Goal: Information Seeking & Learning: Find specific fact

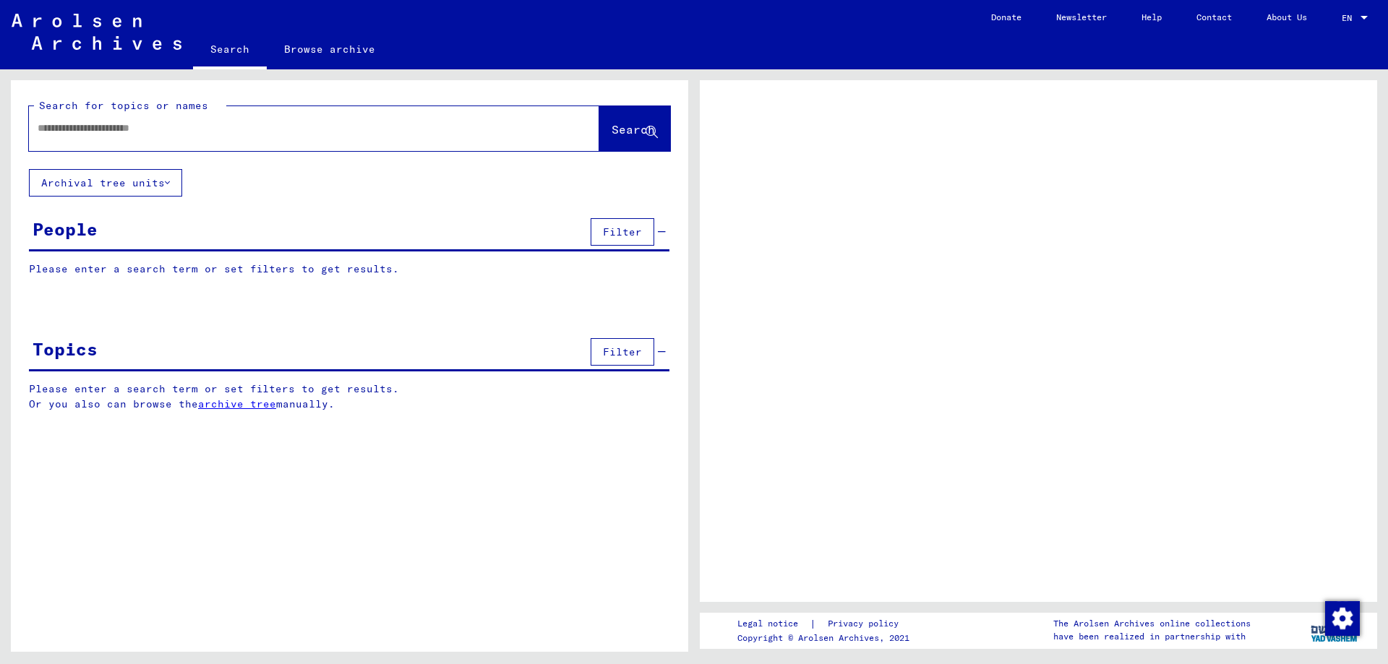
click at [147, 127] on input "text" at bounding box center [301, 128] width 527 height 15
click at [944, 419] on div at bounding box center [1038, 341] width 677 height 522
drag, startPoint x: 577, startPoint y: 479, endPoint x: 897, endPoint y: 419, distance: 326.0
click at [578, 479] on div "Search for topics or names Search Archival tree units People Filter Please ente…" at bounding box center [349, 371] width 677 height 583
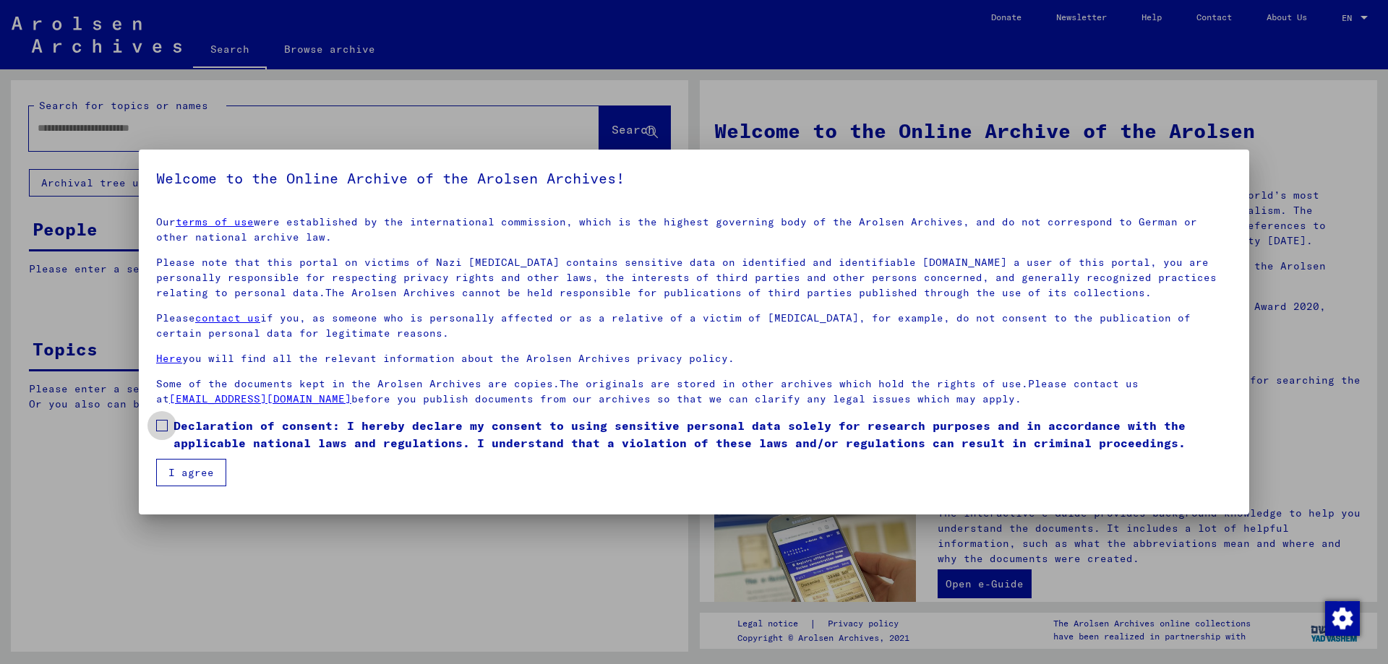
click at [168, 421] on label "Declaration of consent: I hereby declare my consent to using sensitive personal…" at bounding box center [694, 434] width 1076 height 35
click at [189, 472] on button "I agree" at bounding box center [191, 472] width 70 height 27
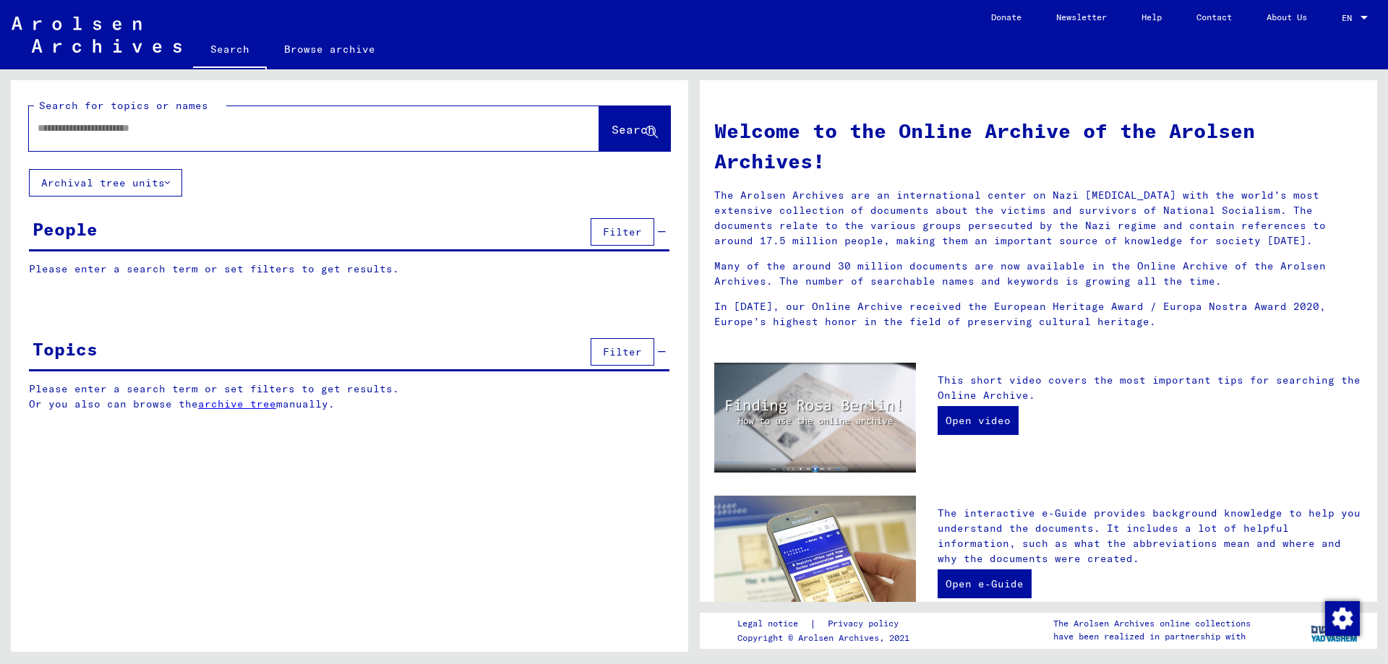
click at [174, 132] on input "text" at bounding box center [297, 128] width 518 height 15
type input "*****"
click at [655, 122] on button "Search" at bounding box center [634, 128] width 71 height 45
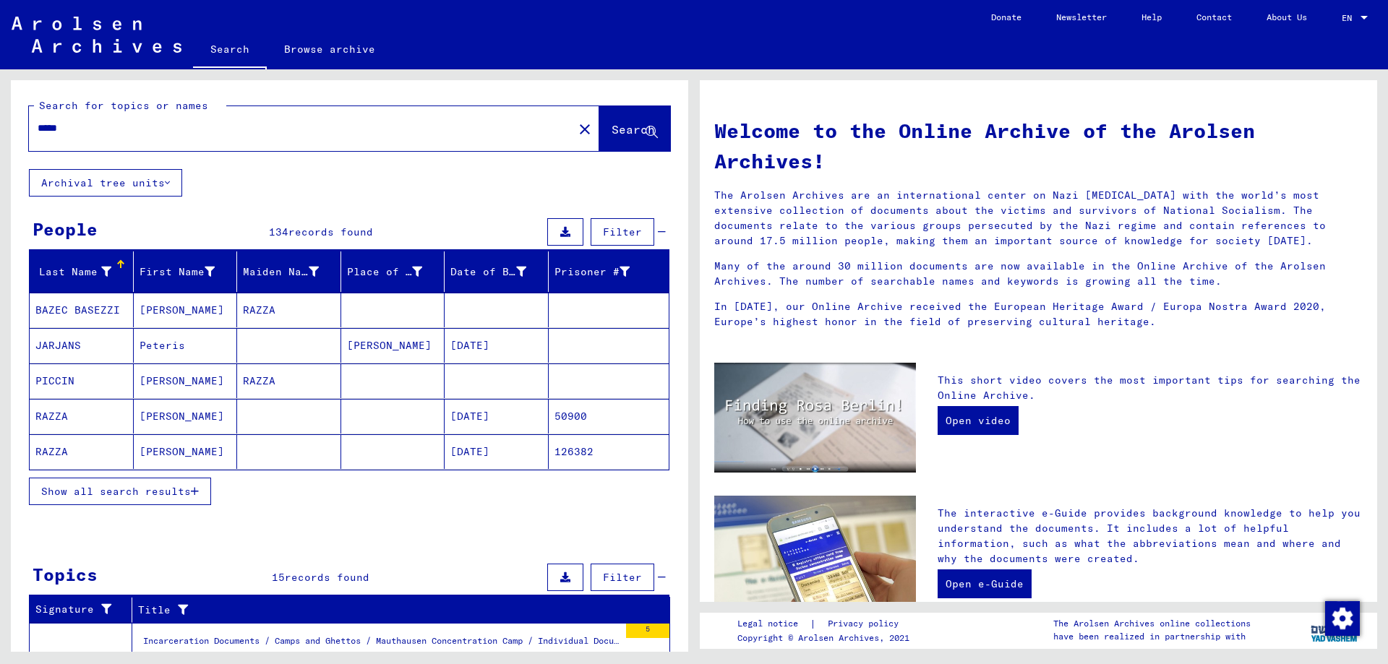
click at [145, 486] on span "Show all search results" at bounding box center [116, 491] width 150 height 13
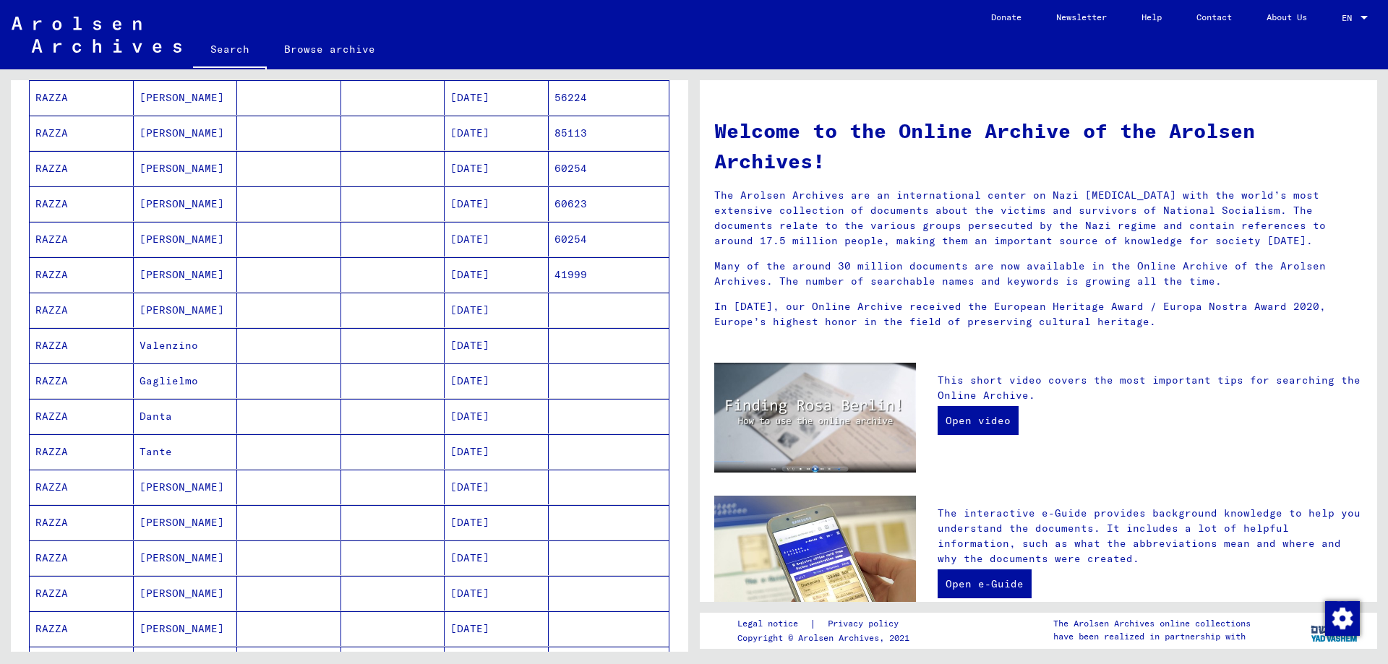
scroll to position [145, 0]
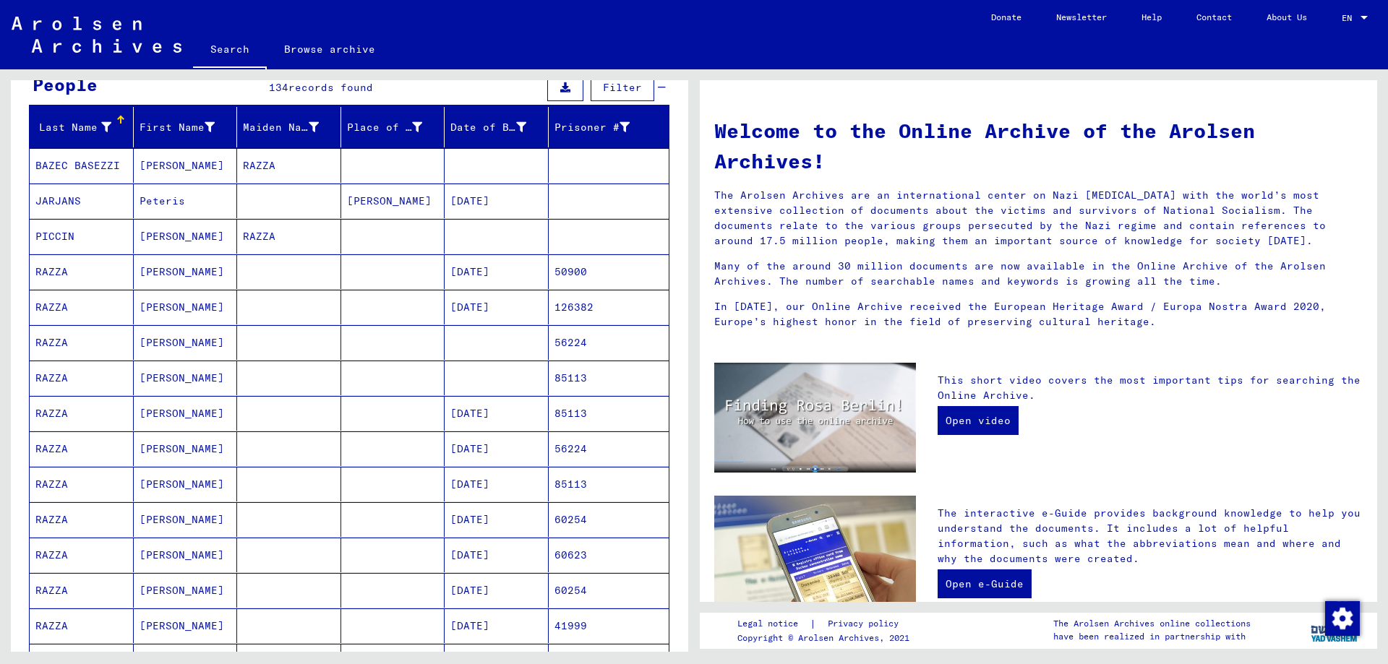
click at [483, 309] on mat-cell "[DATE]" at bounding box center [497, 307] width 104 height 35
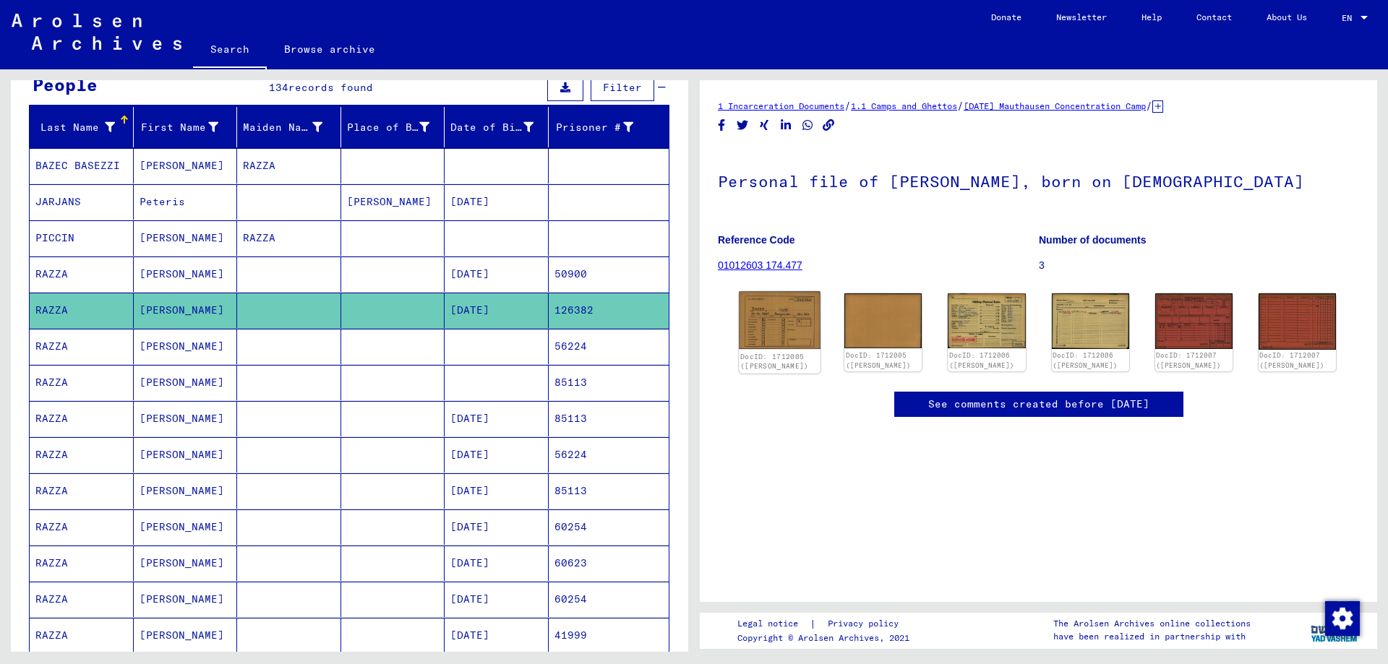
click at [797, 319] on img at bounding box center [780, 320] width 82 height 57
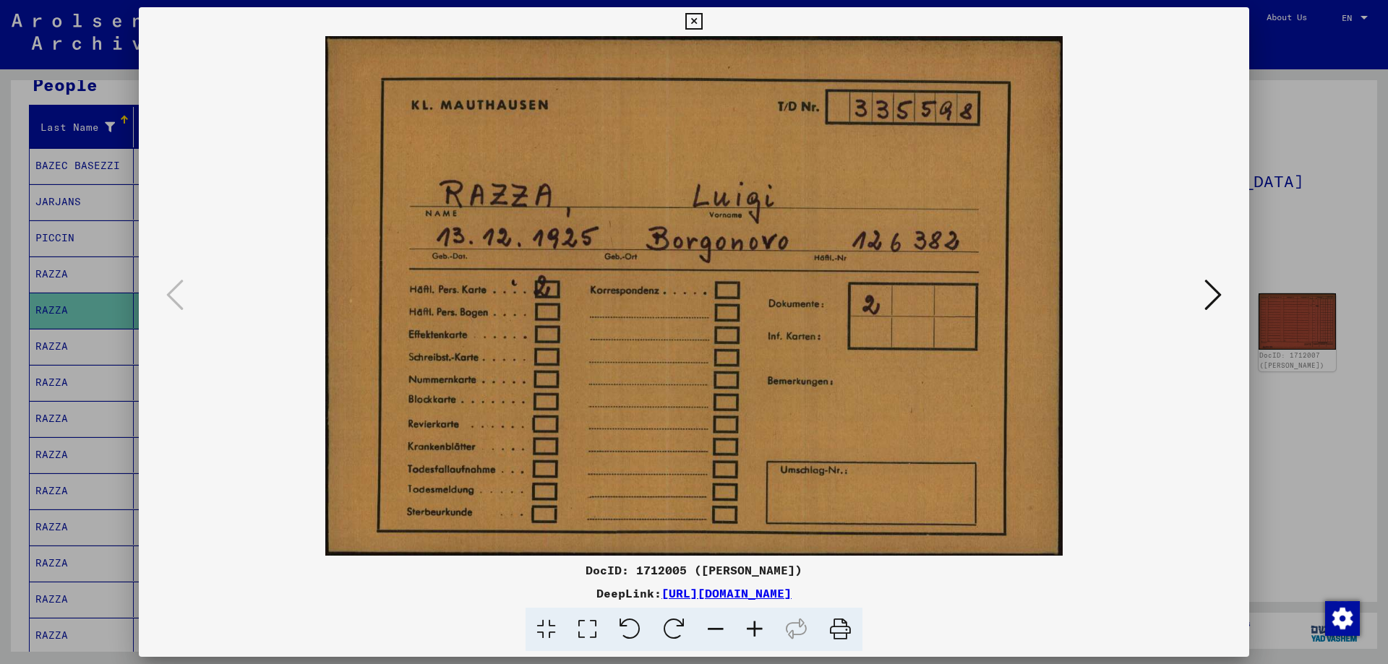
click at [1214, 298] on icon at bounding box center [1212, 295] width 17 height 35
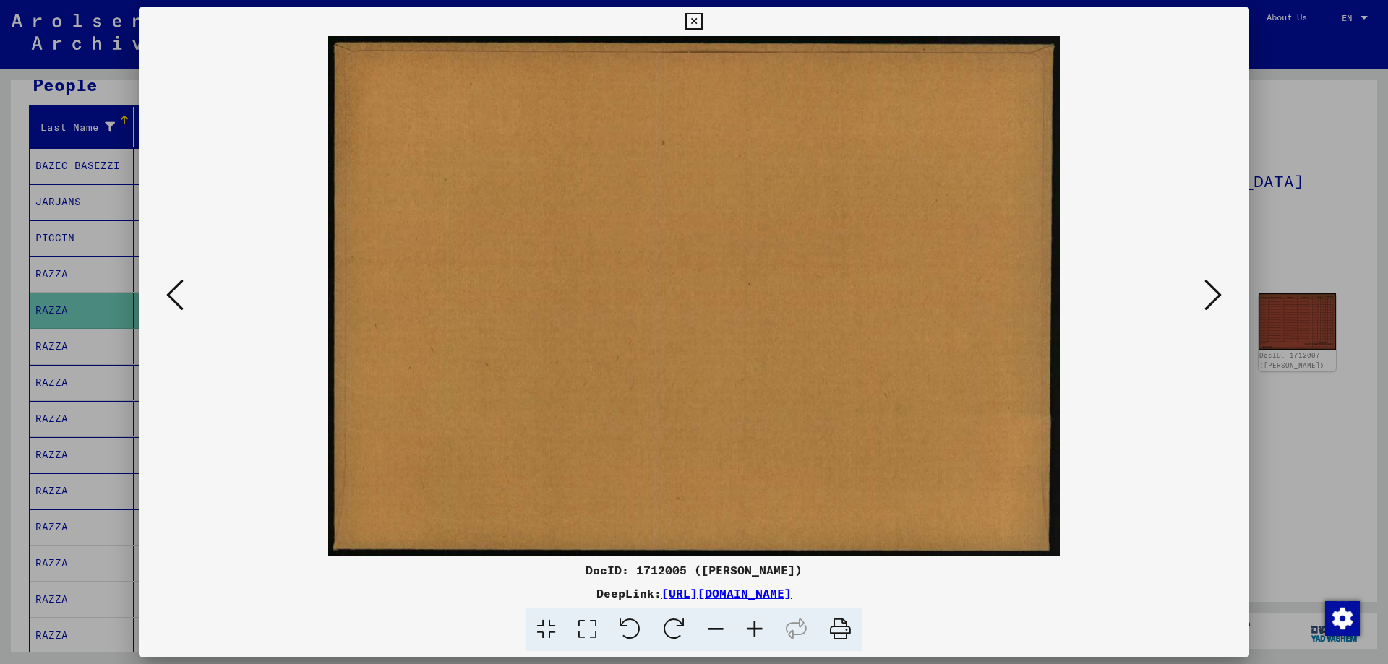
click at [1215, 296] on icon at bounding box center [1212, 295] width 17 height 35
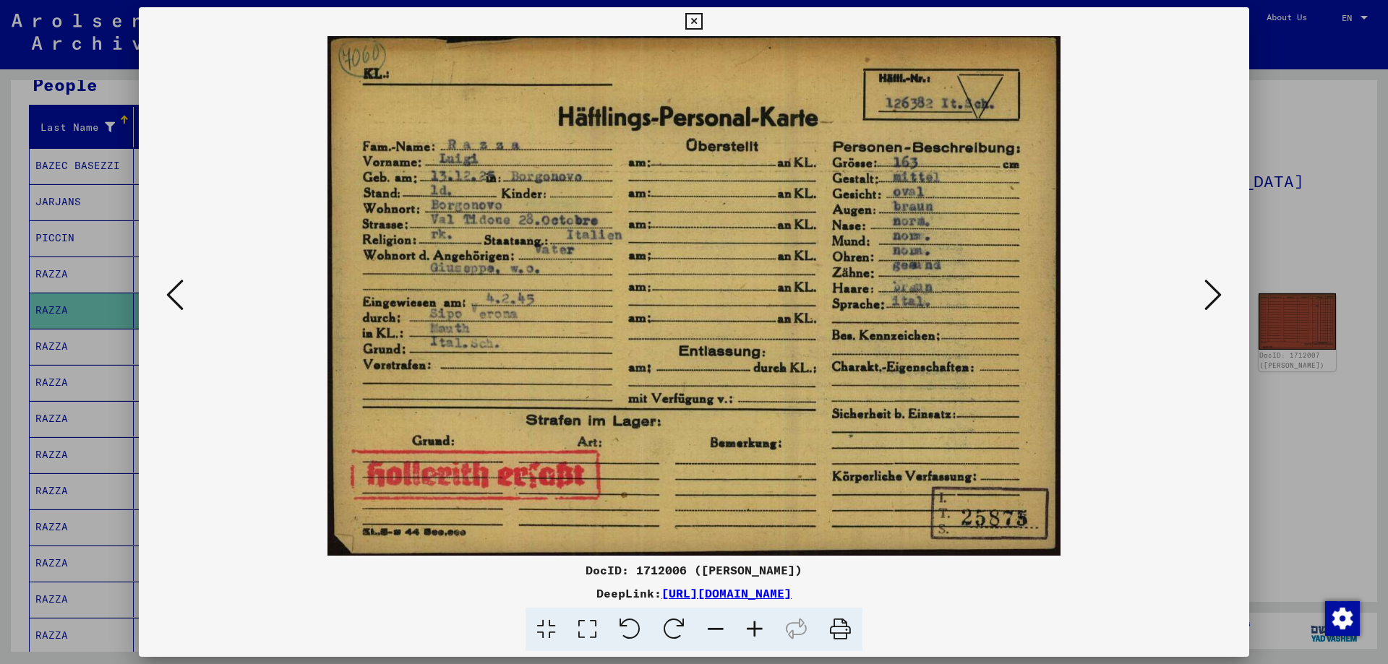
click at [1216, 296] on icon at bounding box center [1212, 295] width 17 height 35
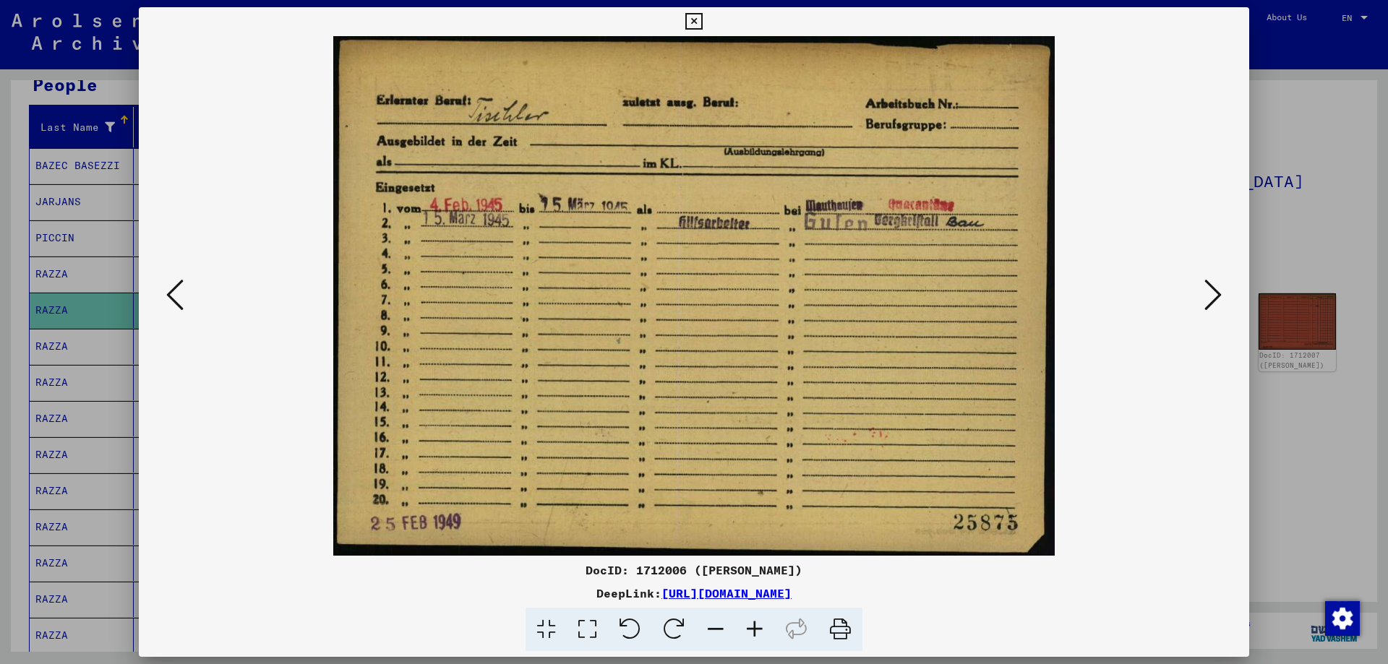
click at [1216, 296] on icon at bounding box center [1212, 295] width 17 height 35
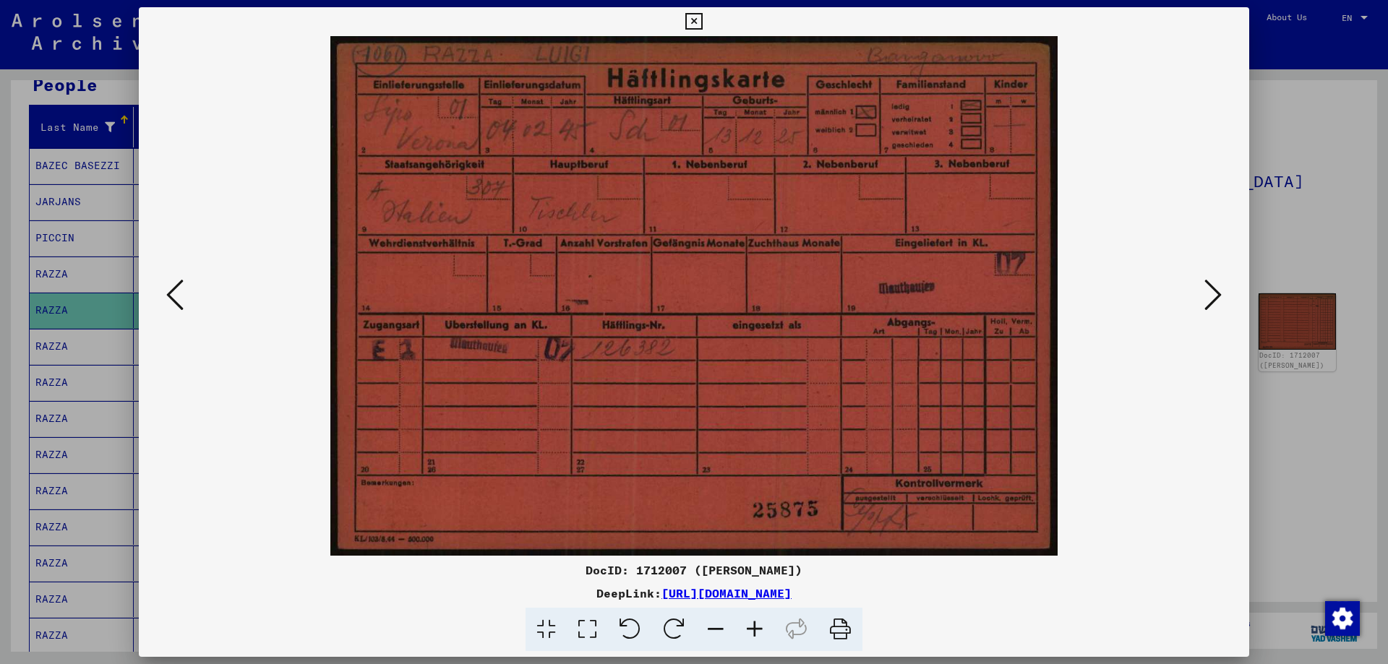
click at [1217, 299] on icon at bounding box center [1212, 295] width 17 height 35
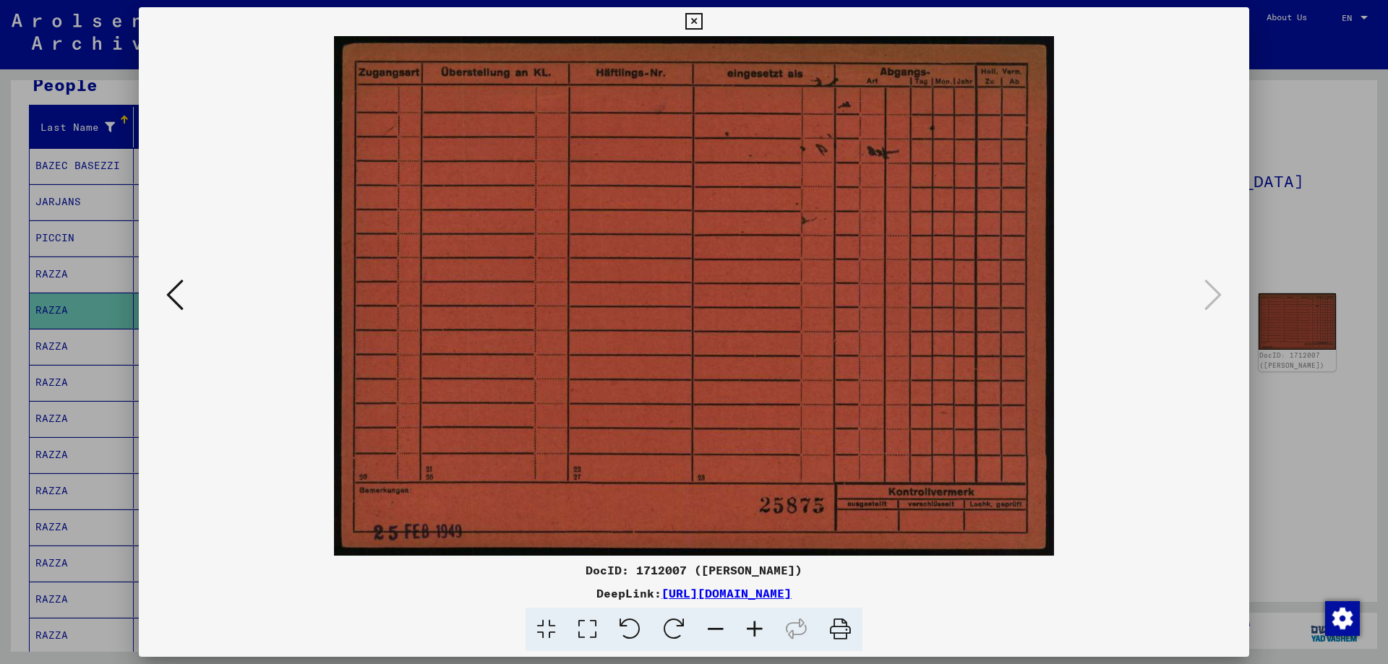
click at [180, 295] on icon at bounding box center [174, 295] width 17 height 35
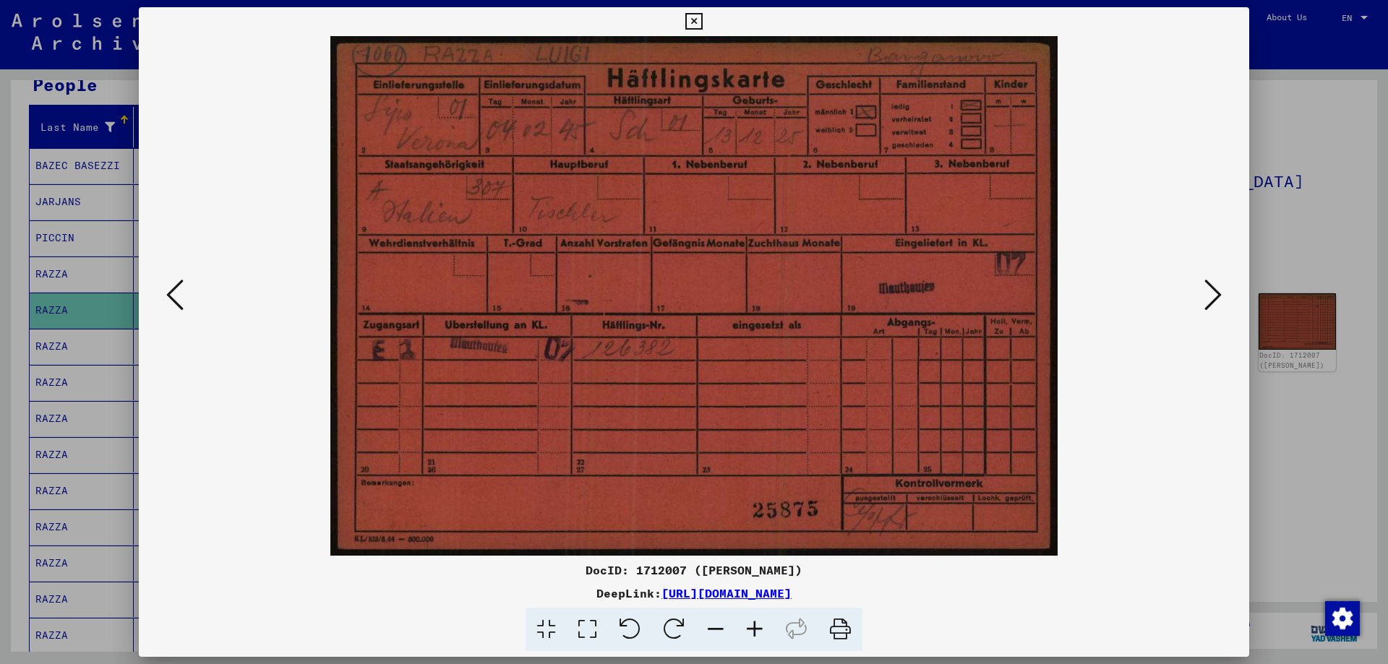
click at [179, 295] on icon at bounding box center [174, 295] width 17 height 35
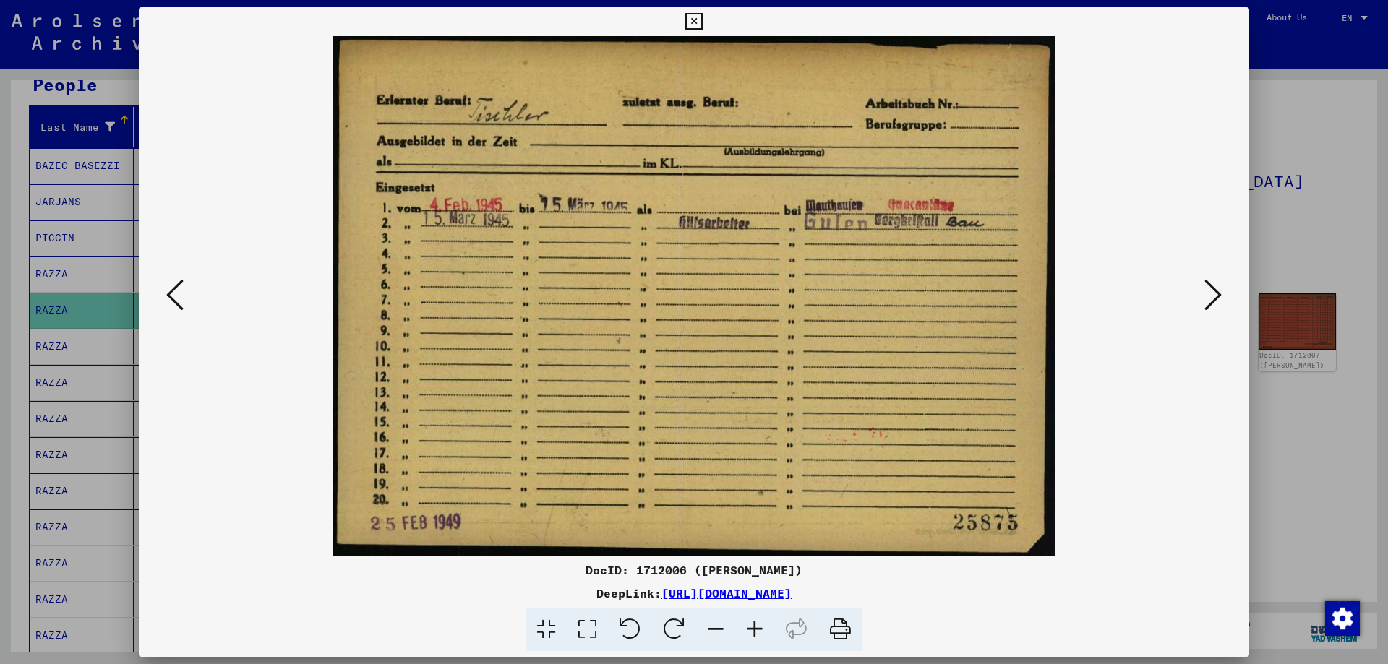
click at [179, 295] on icon at bounding box center [174, 295] width 17 height 35
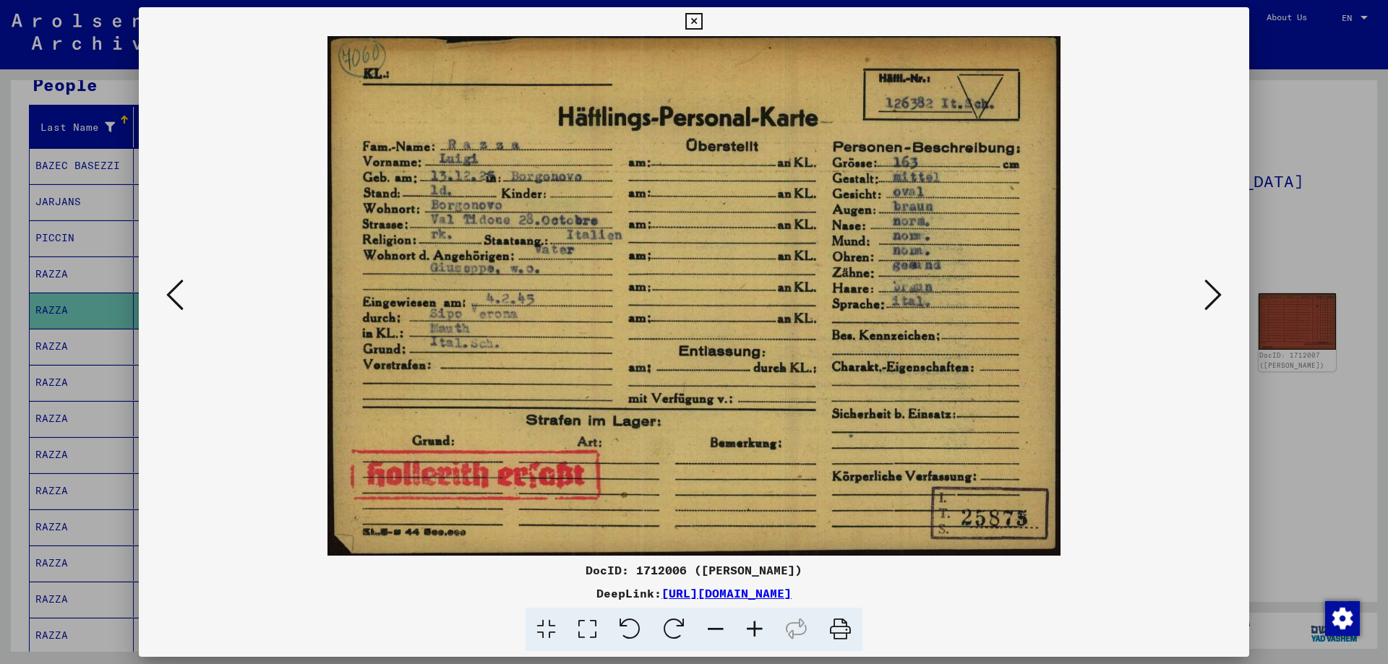
click at [179, 294] on icon at bounding box center [174, 295] width 17 height 35
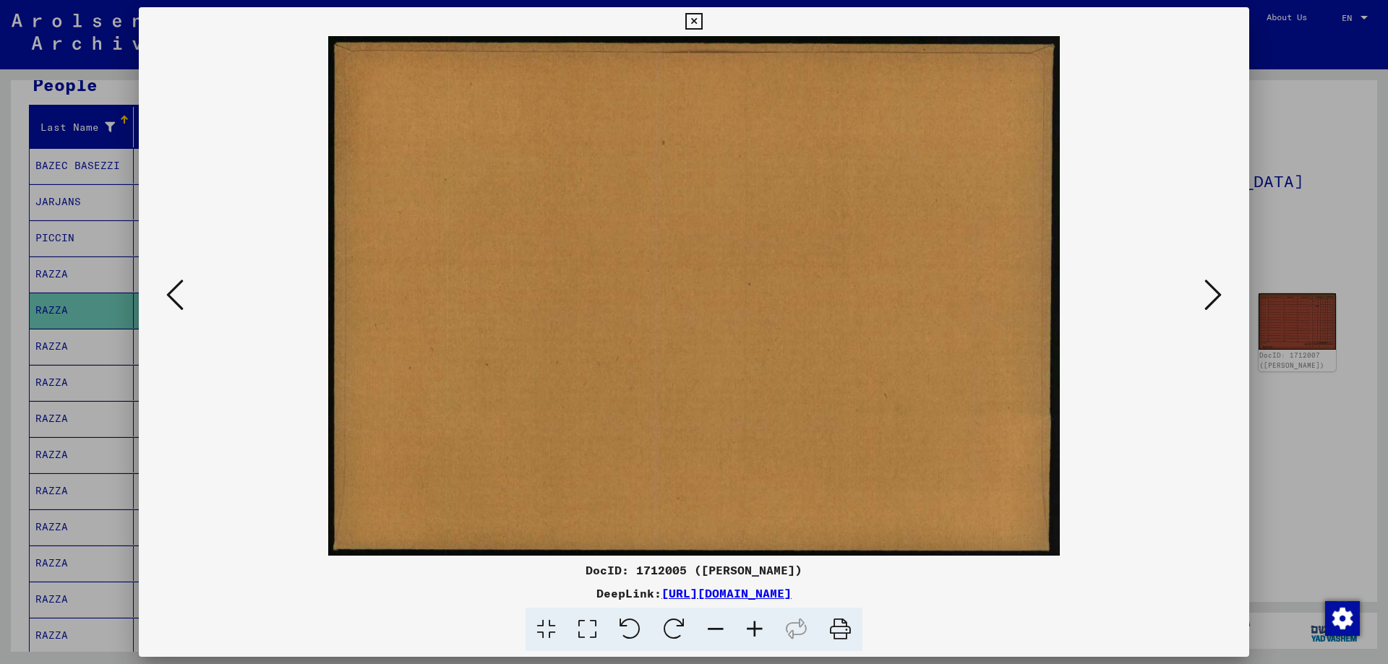
click at [176, 297] on icon at bounding box center [174, 295] width 17 height 35
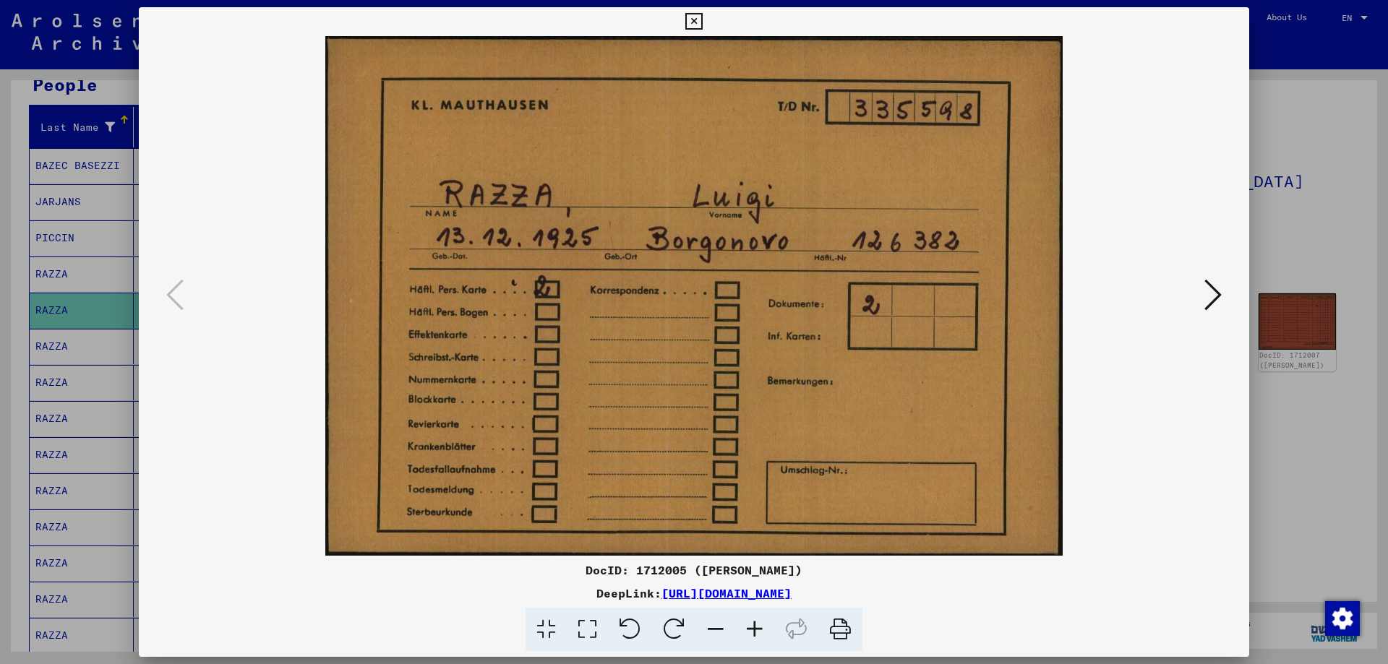
click at [1215, 292] on icon at bounding box center [1212, 295] width 17 height 35
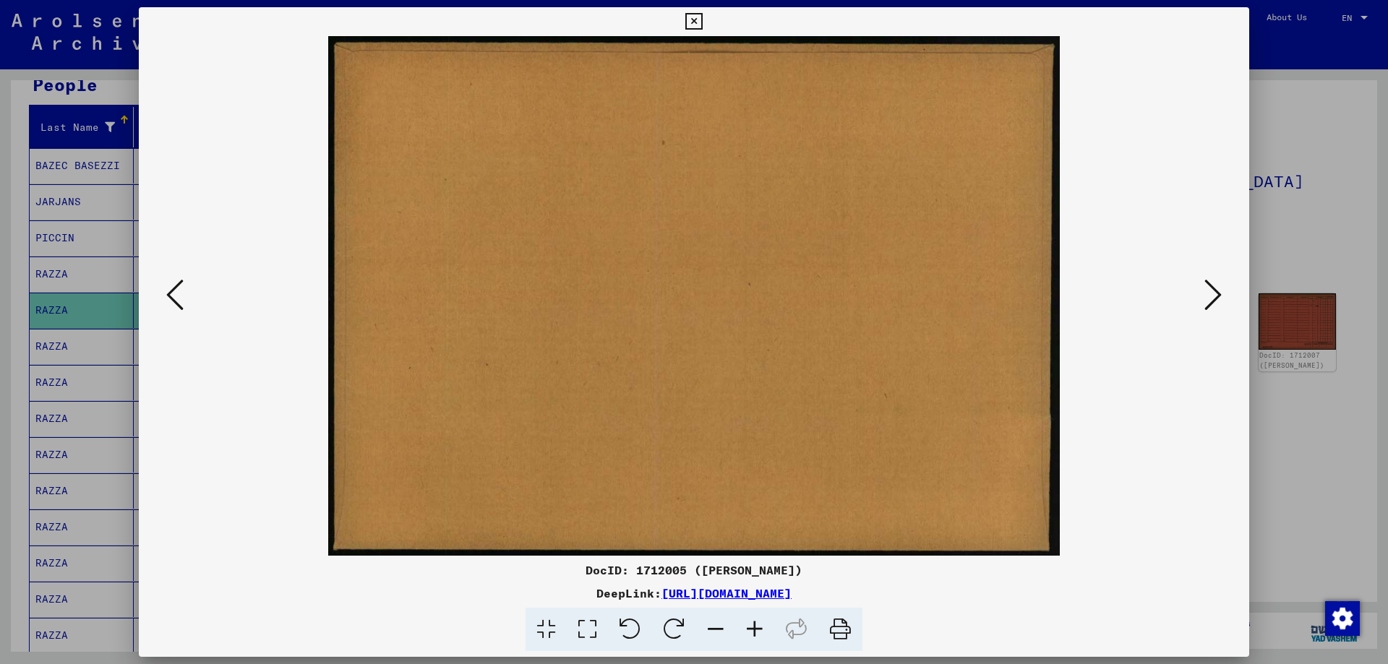
click at [1215, 292] on icon at bounding box center [1212, 295] width 17 height 35
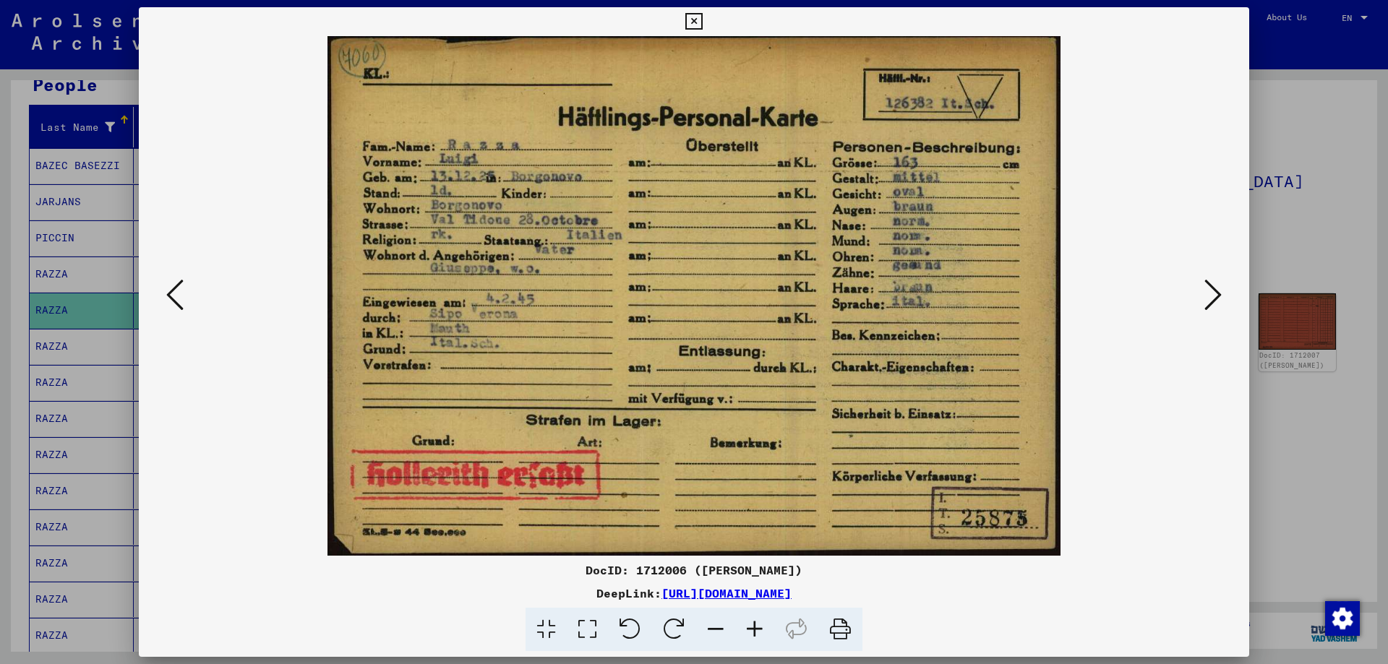
click at [1215, 298] on icon at bounding box center [1212, 295] width 17 height 35
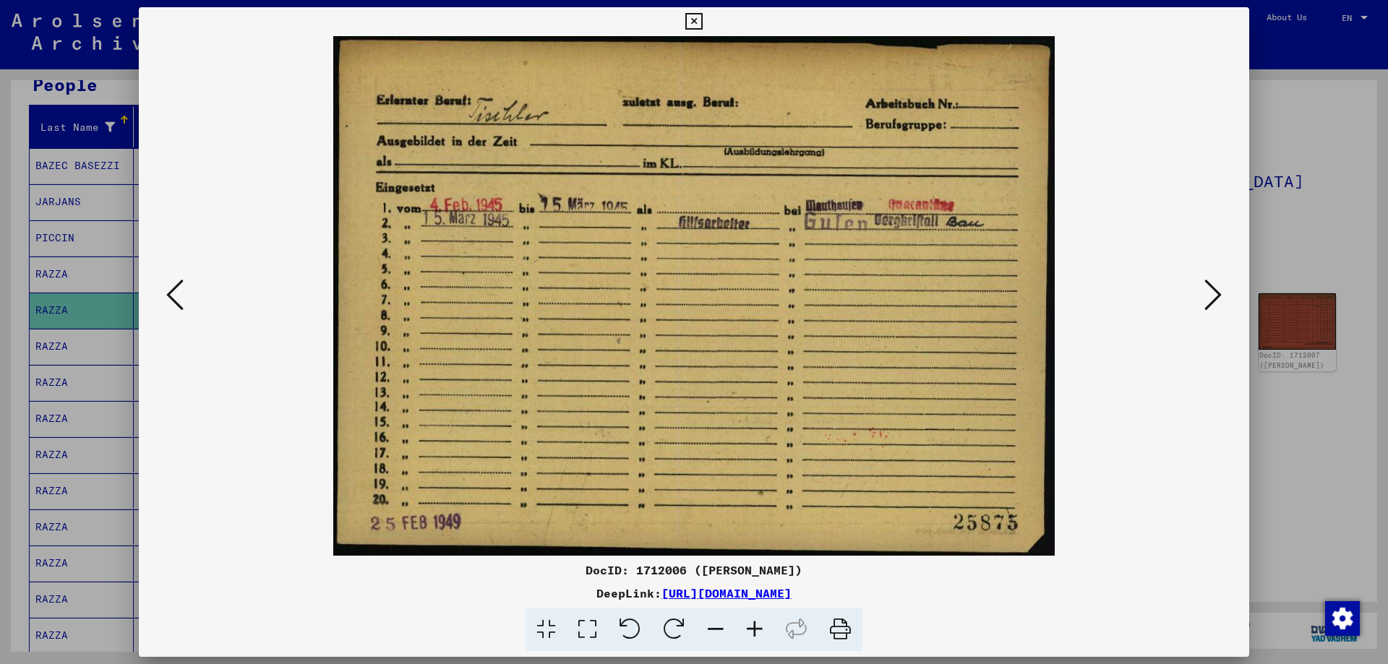
click at [1215, 294] on icon at bounding box center [1212, 295] width 17 height 35
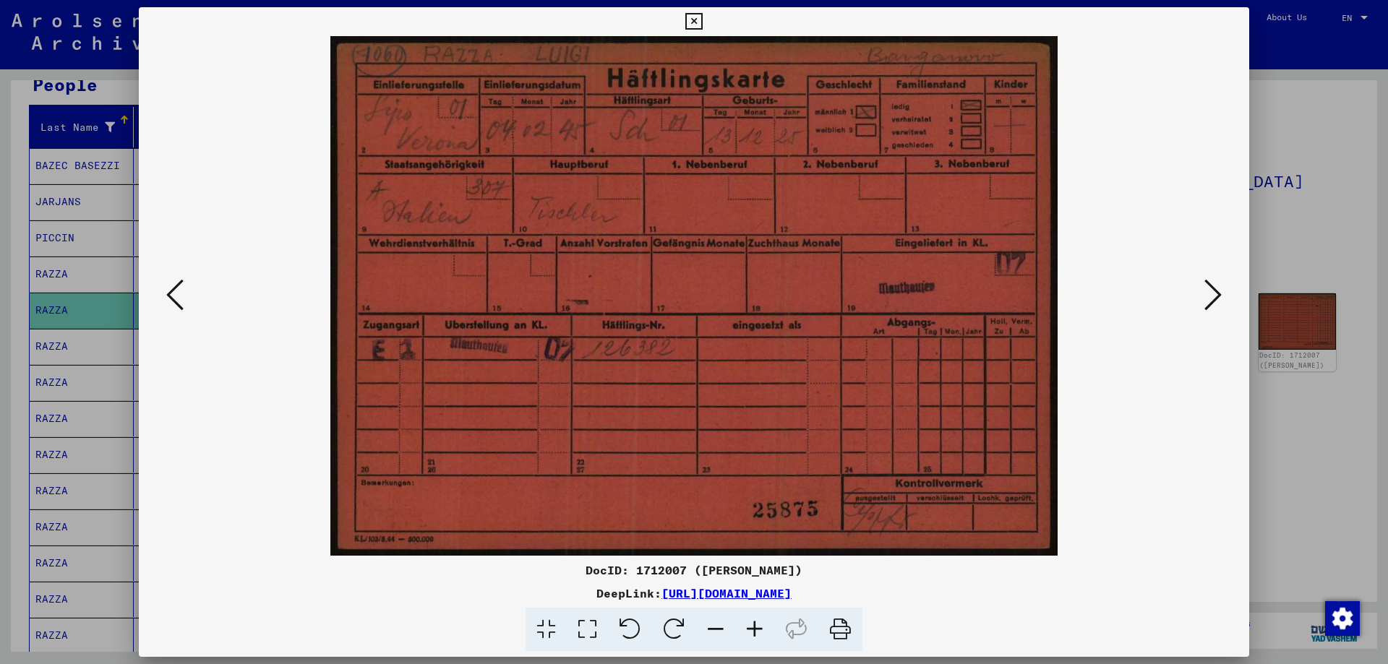
click at [1209, 288] on icon at bounding box center [1212, 295] width 17 height 35
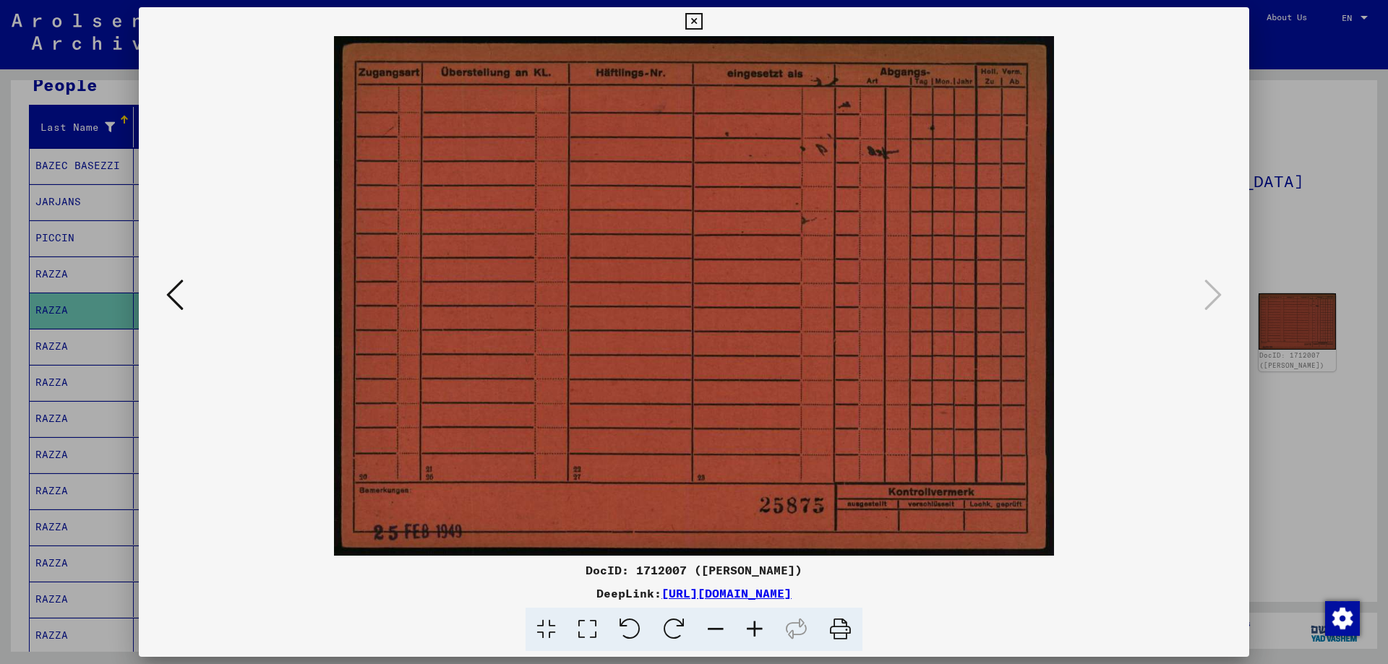
click at [170, 294] on icon at bounding box center [174, 295] width 17 height 35
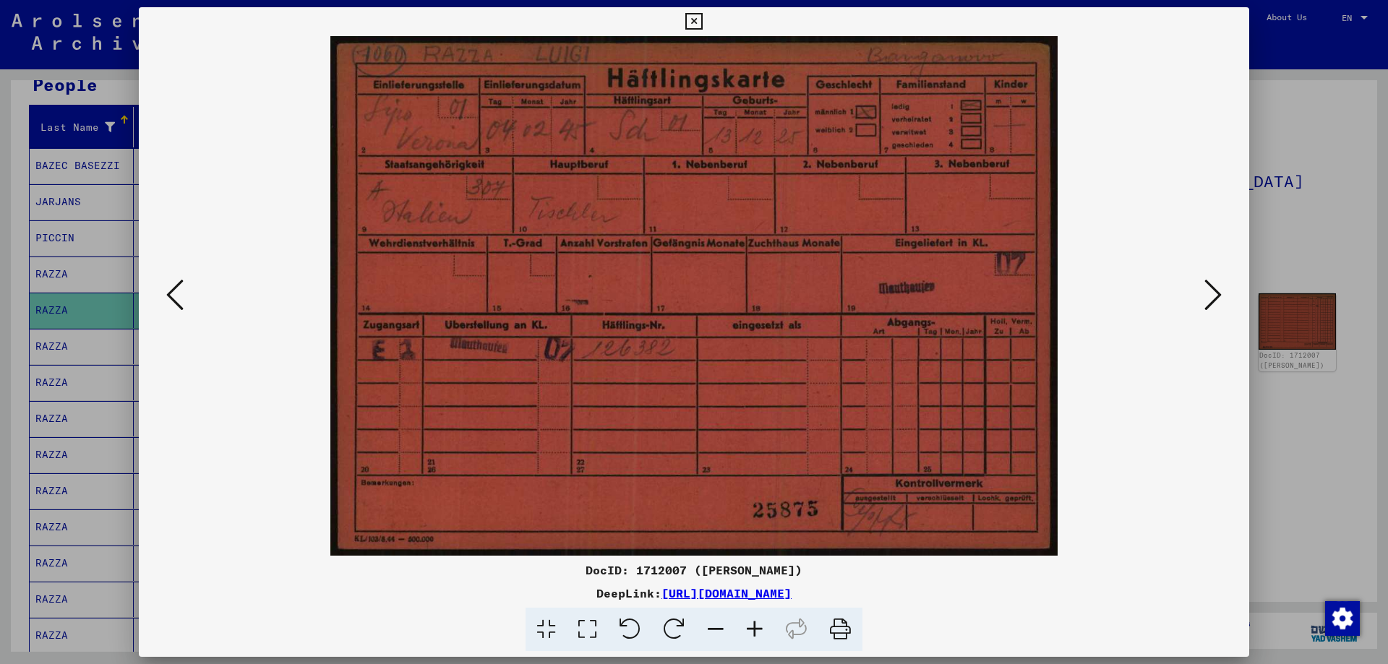
click at [170, 292] on icon at bounding box center [174, 295] width 17 height 35
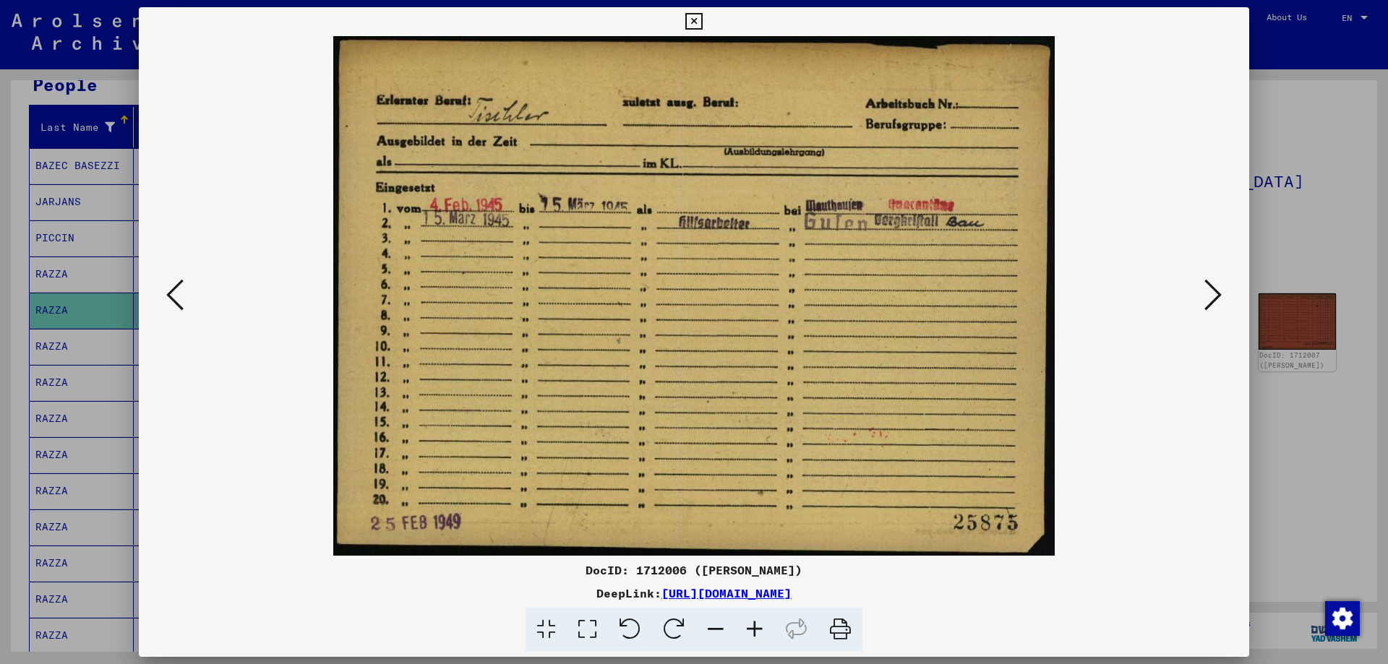
click at [170, 292] on icon at bounding box center [174, 295] width 17 height 35
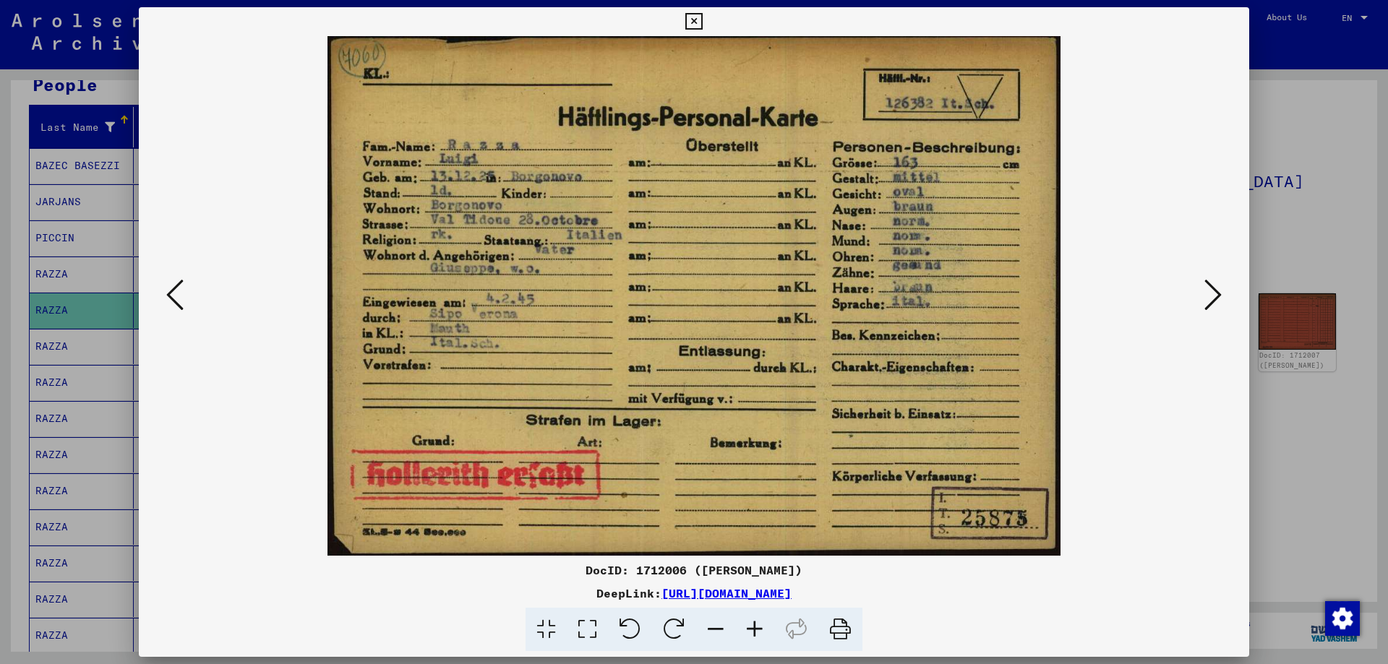
click at [170, 292] on icon at bounding box center [174, 295] width 17 height 35
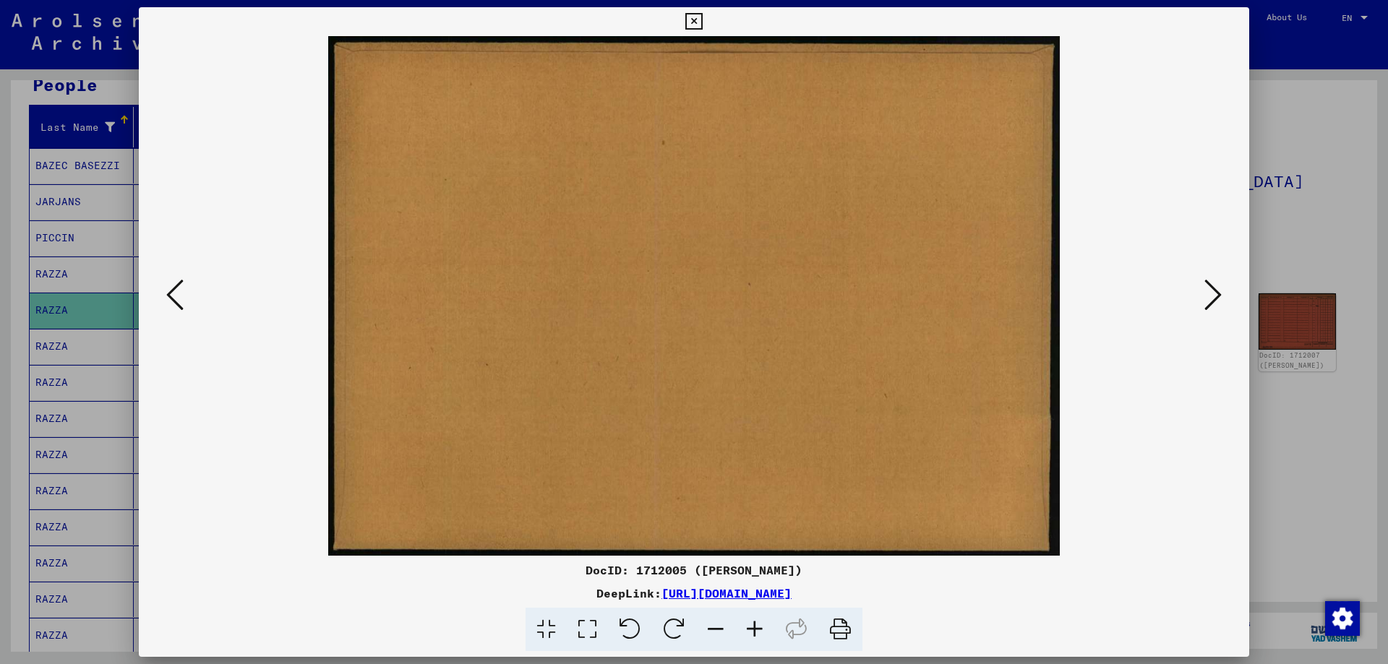
click at [695, 21] on icon at bounding box center [693, 21] width 17 height 17
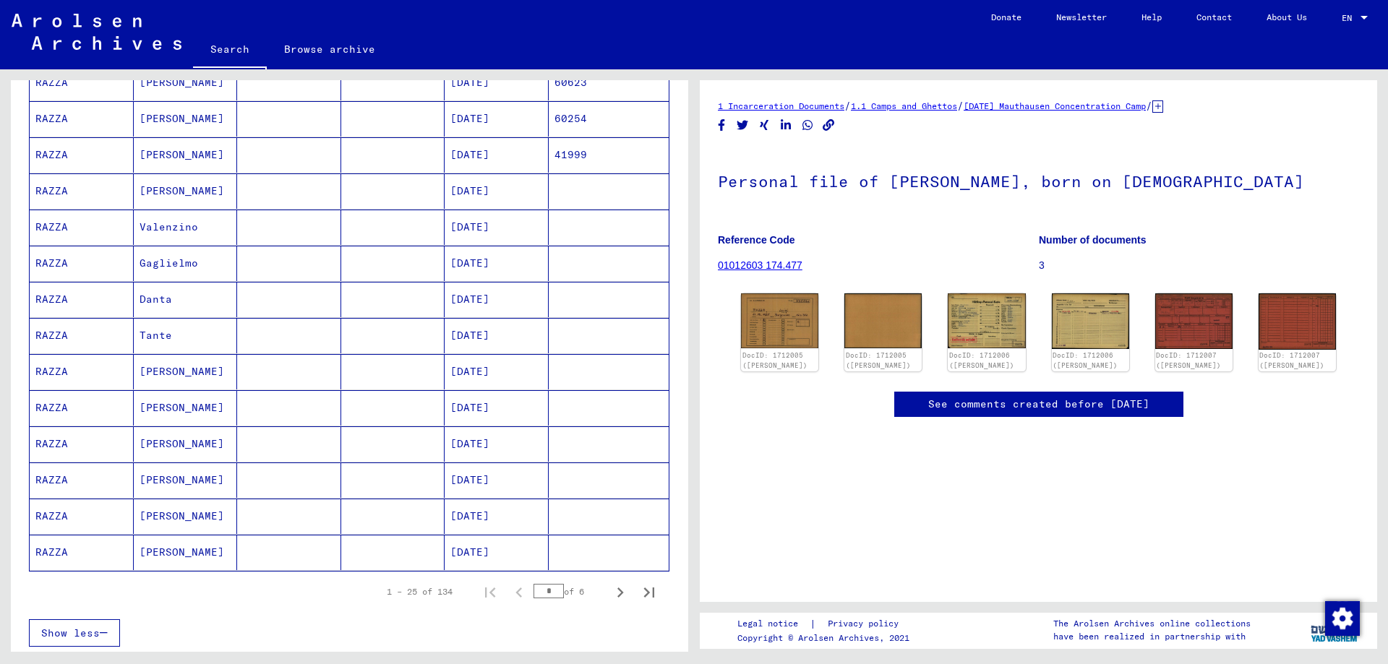
scroll to position [651, 0]
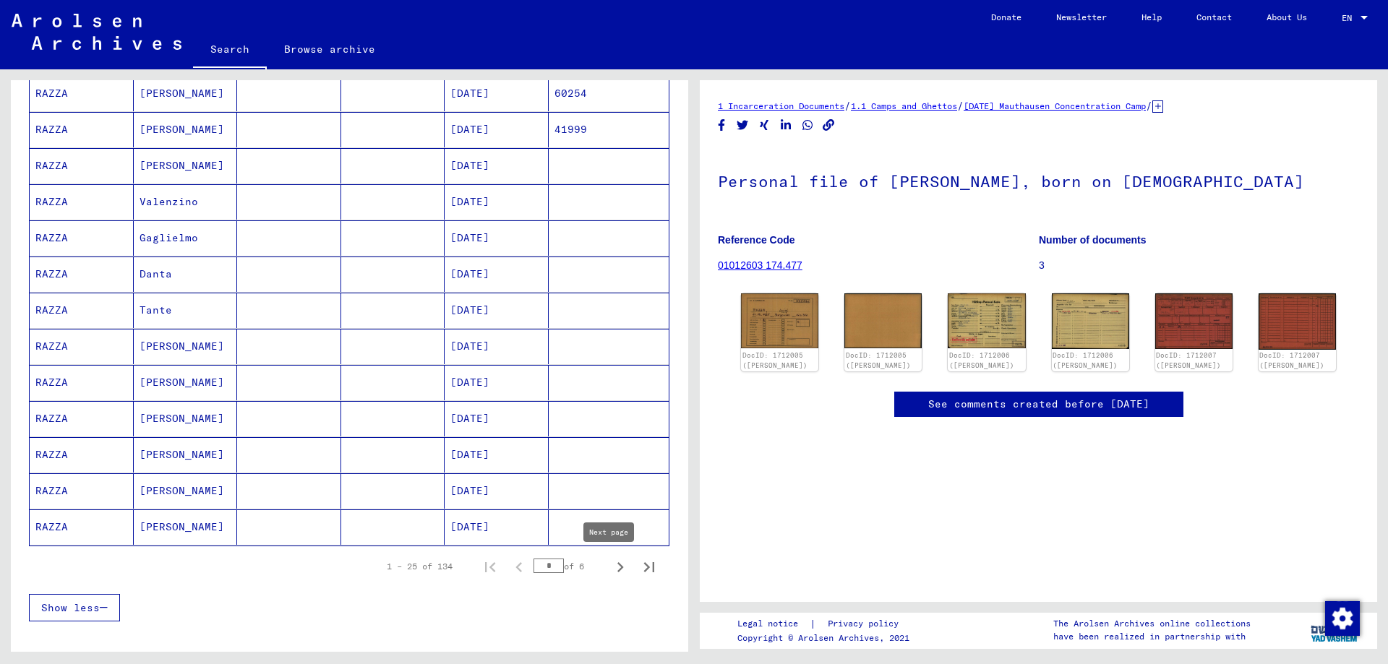
click at [610, 569] on icon "Next page" at bounding box center [620, 567] width 20 height 20
click at [617, 565] on icon "Next page" at bounding box center [620, 567] width 7 height 10
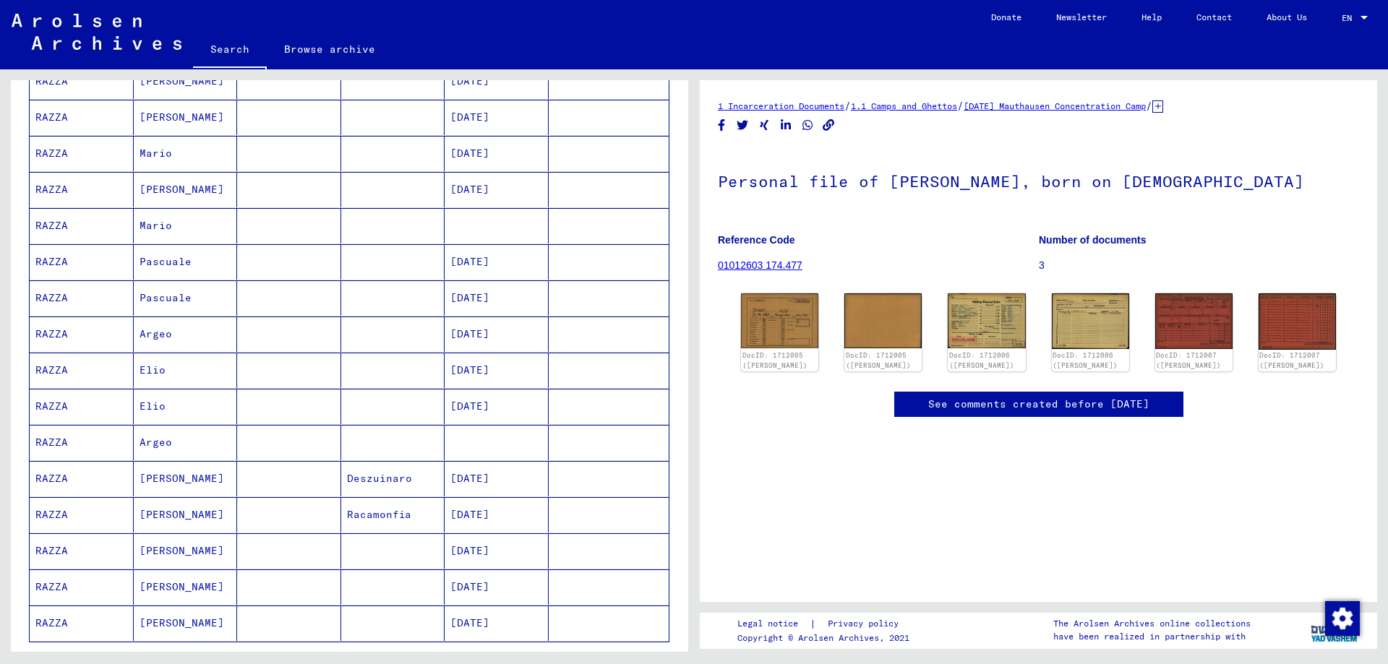
scroll to position [578, 0]
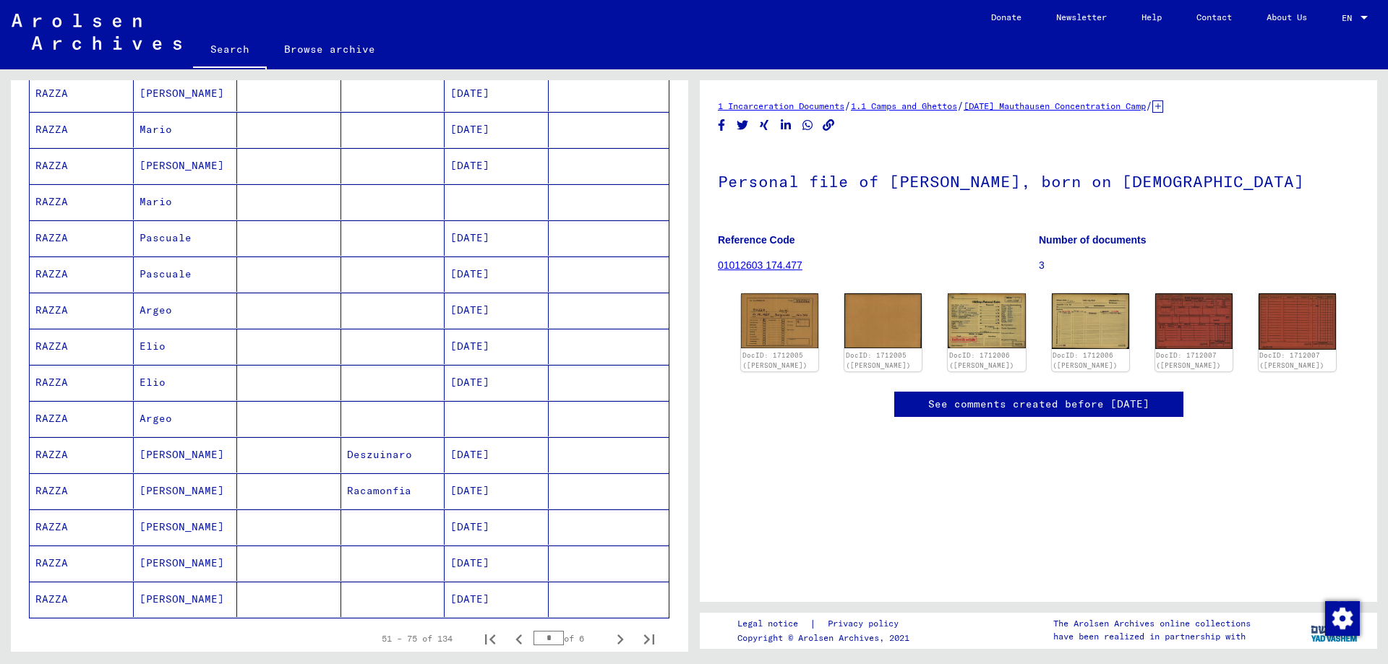
click at [155, 597] on mat-cell "[PERSON_NAME]" at bounding box center [186, 599] width 104 height 35
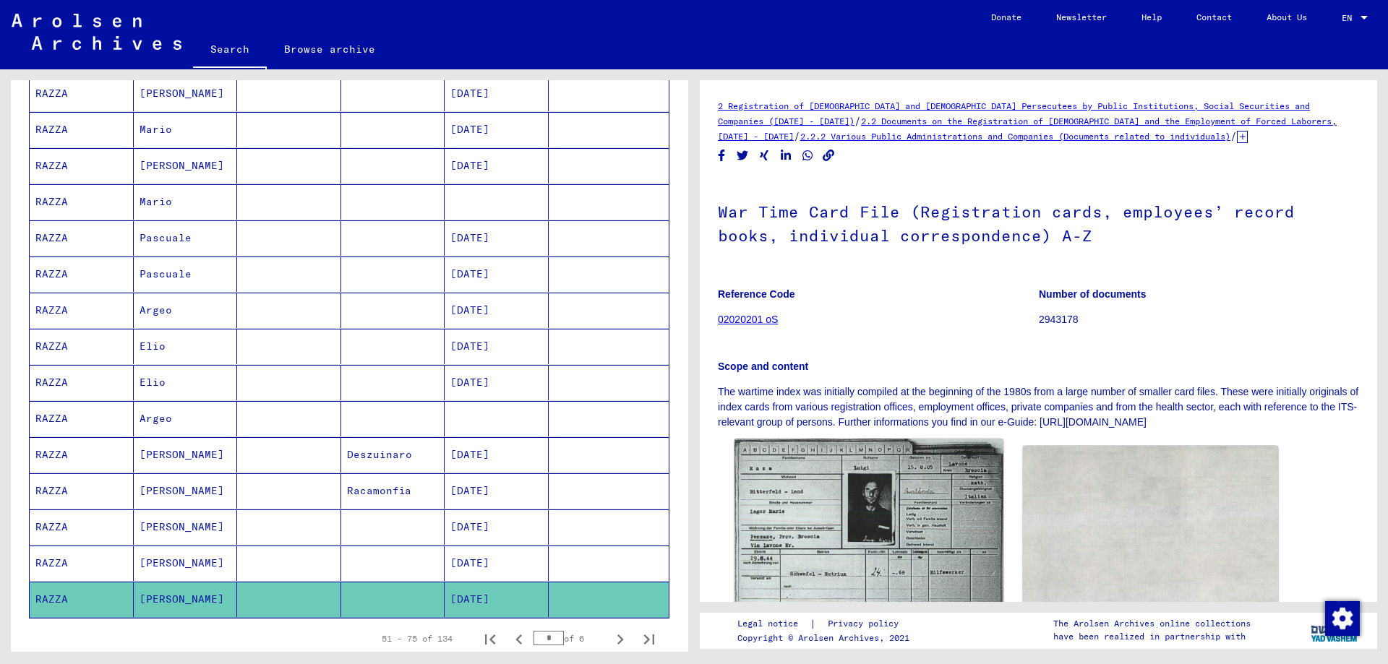
click at [829, 523] on img at bounding box center [869, 581] width 268 height 285
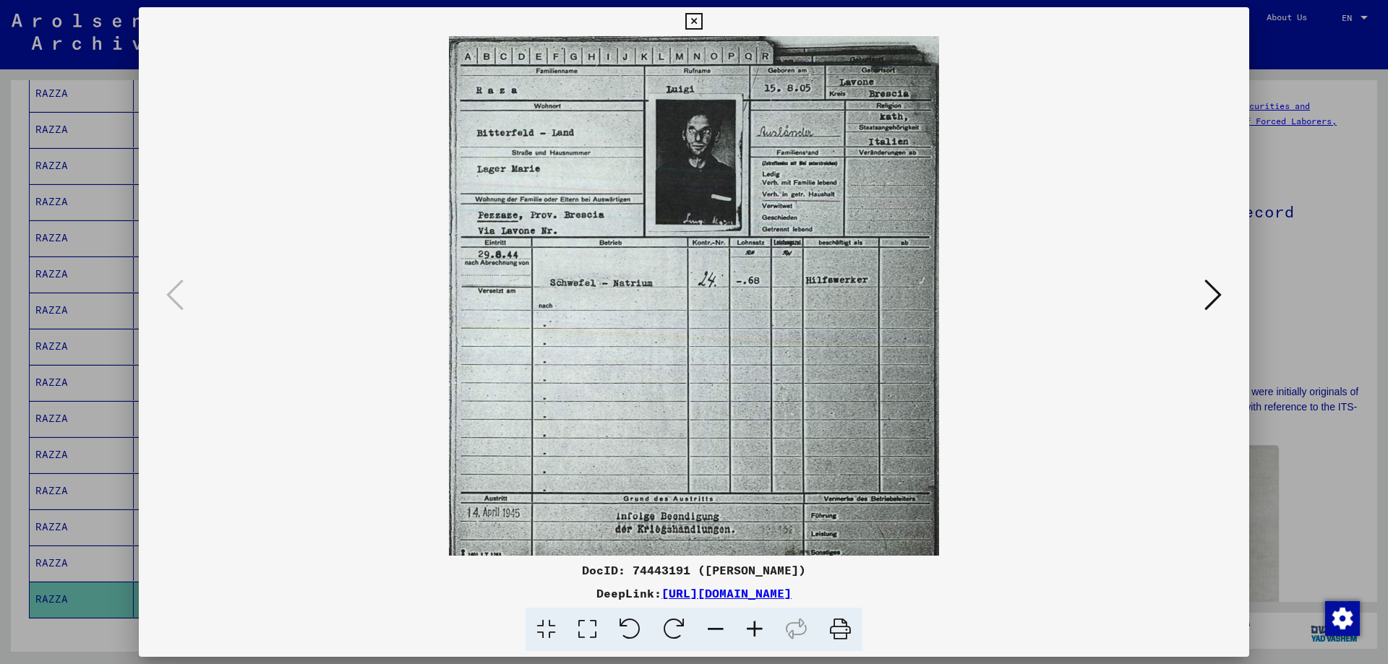
click at [699, 20] on icon at bounding box center [693, 21] width 17 height 17
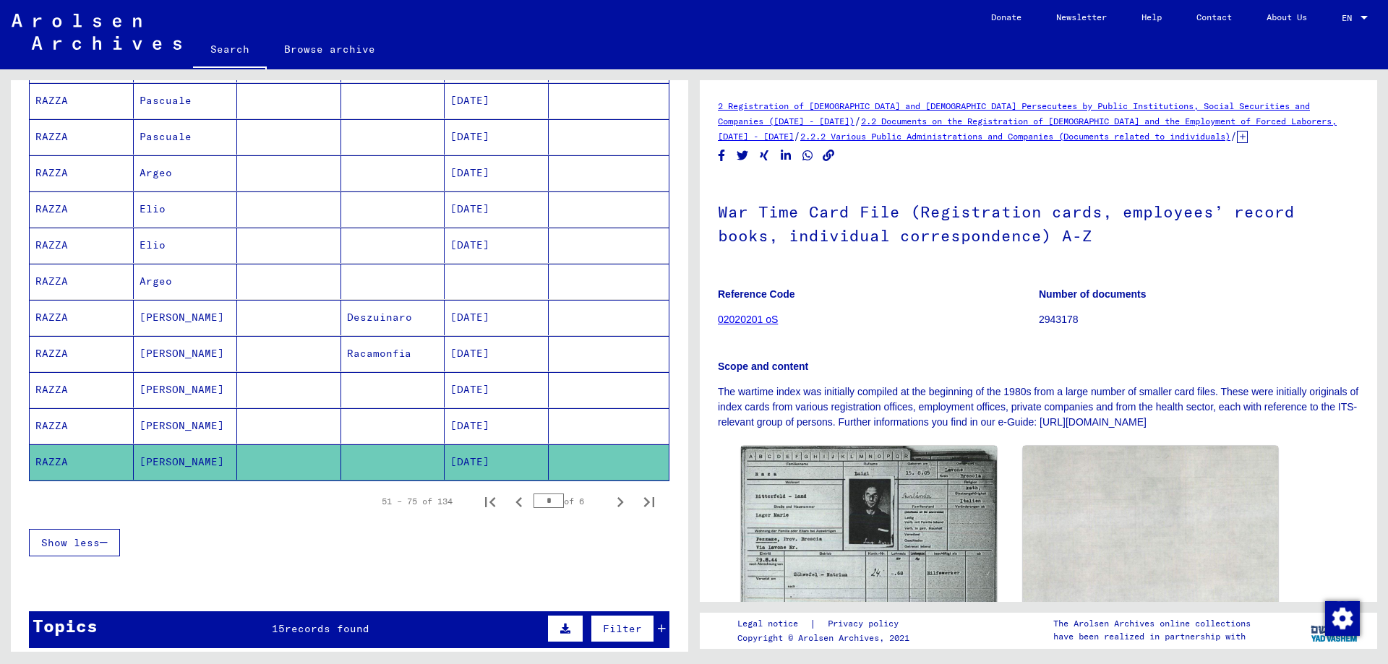
scroll to position [723, 0]
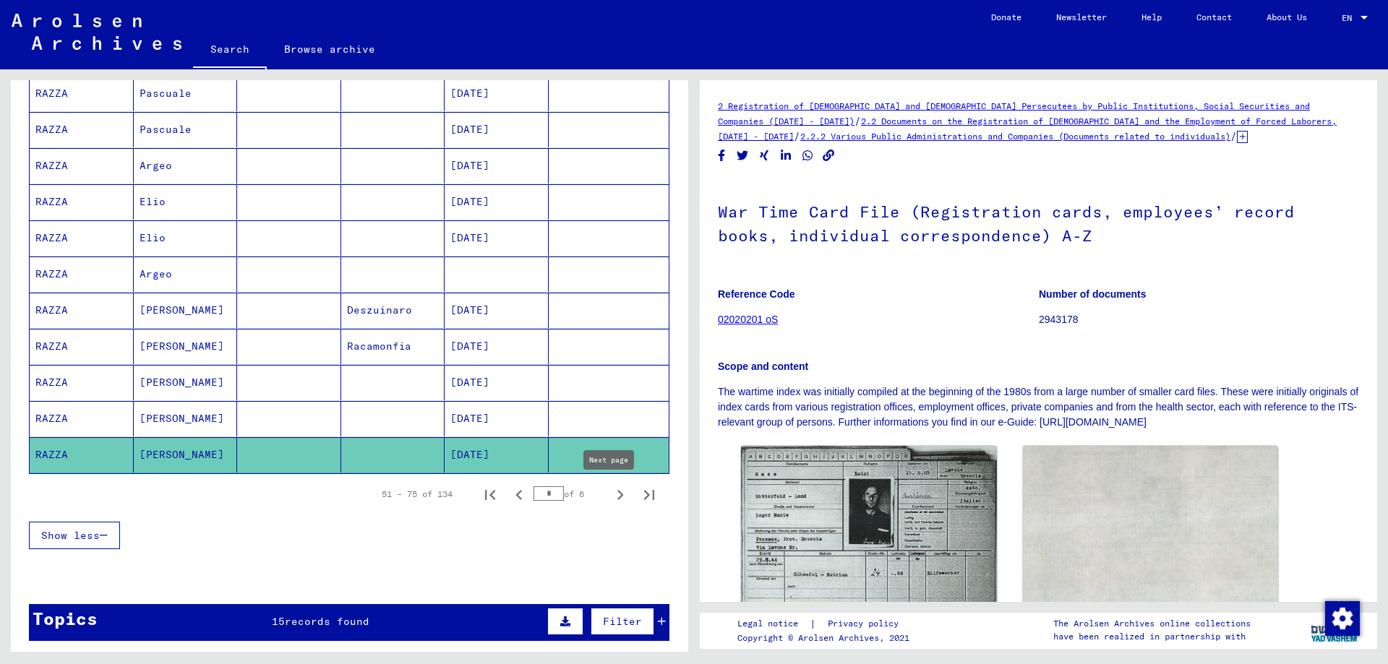
click at [610, 494] on icon "Next page" at bounding box center [620, 495] width 20 height 20
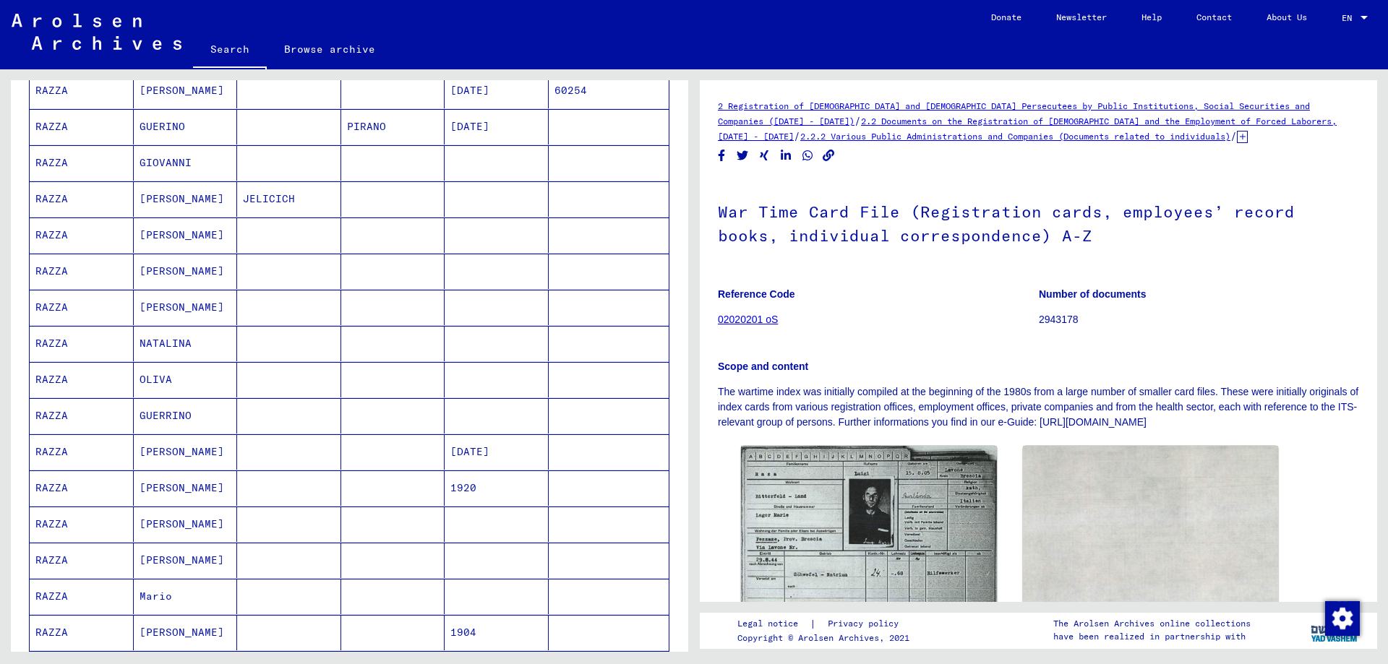
scroll to position [578, 0]
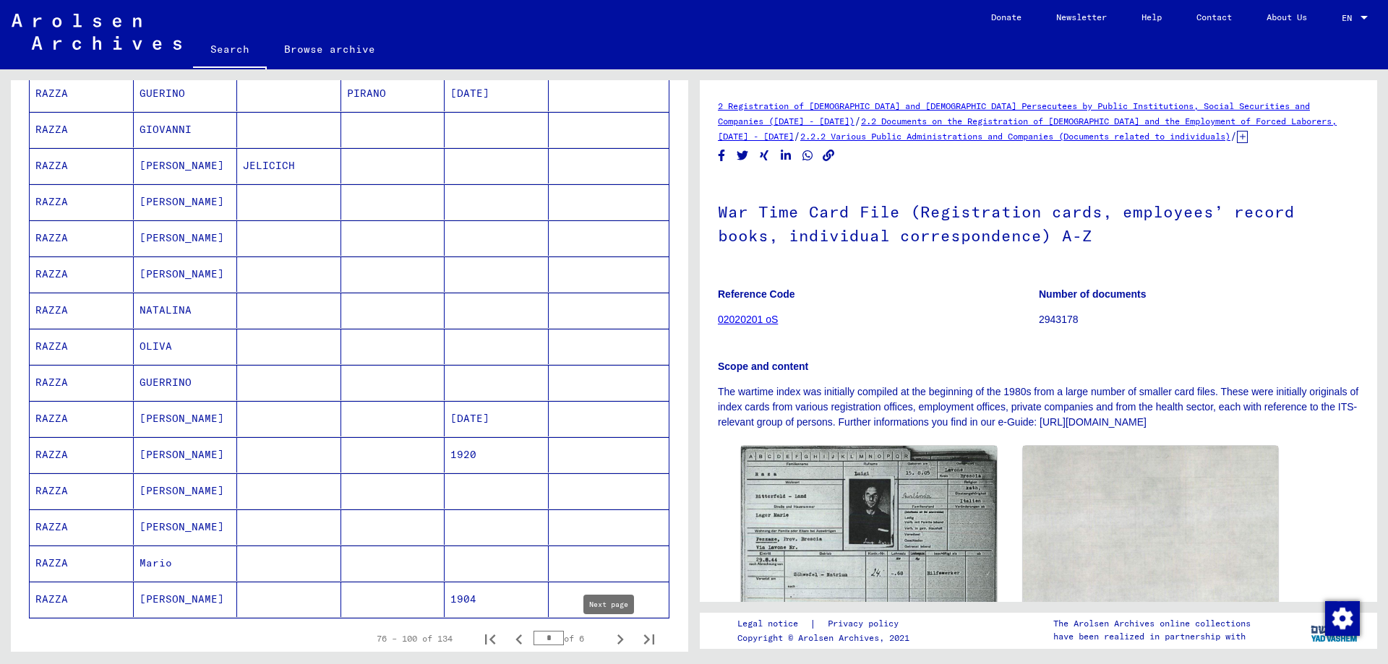
click at [617, 636] on icon "Next page" at bounding box center [620, 640] width 7 height 10
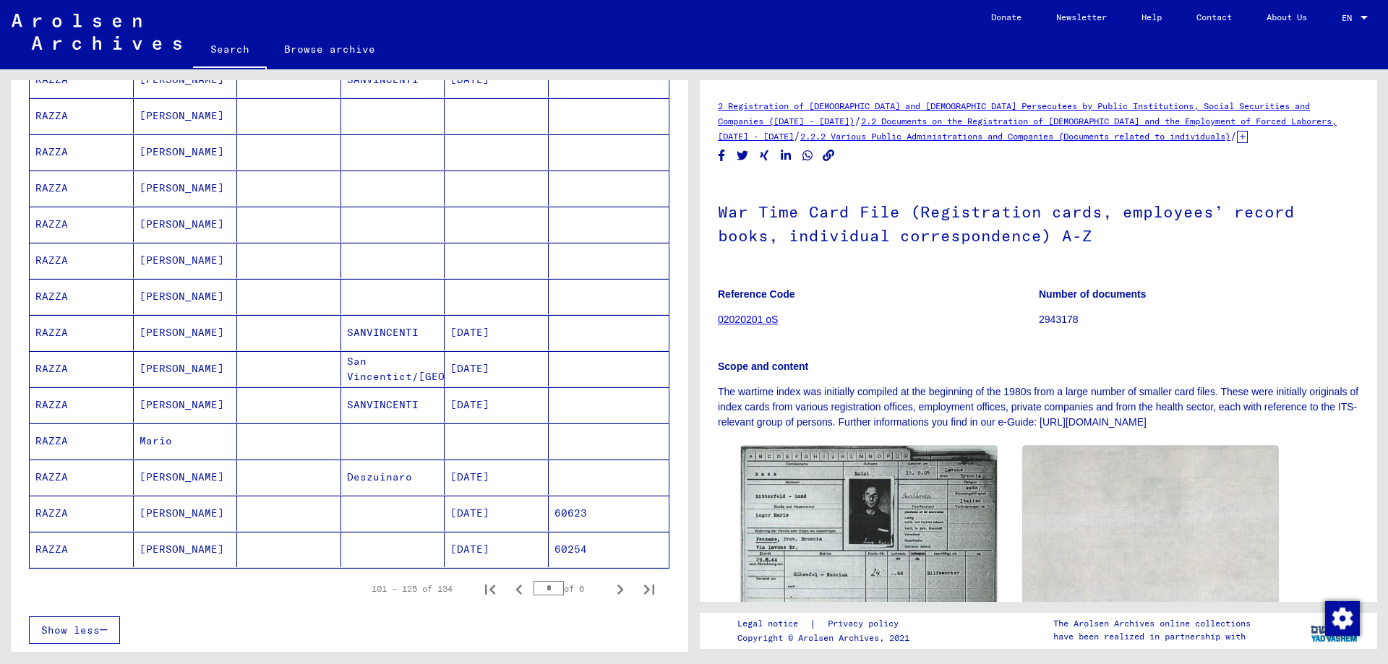
scroll to position [651, 0]
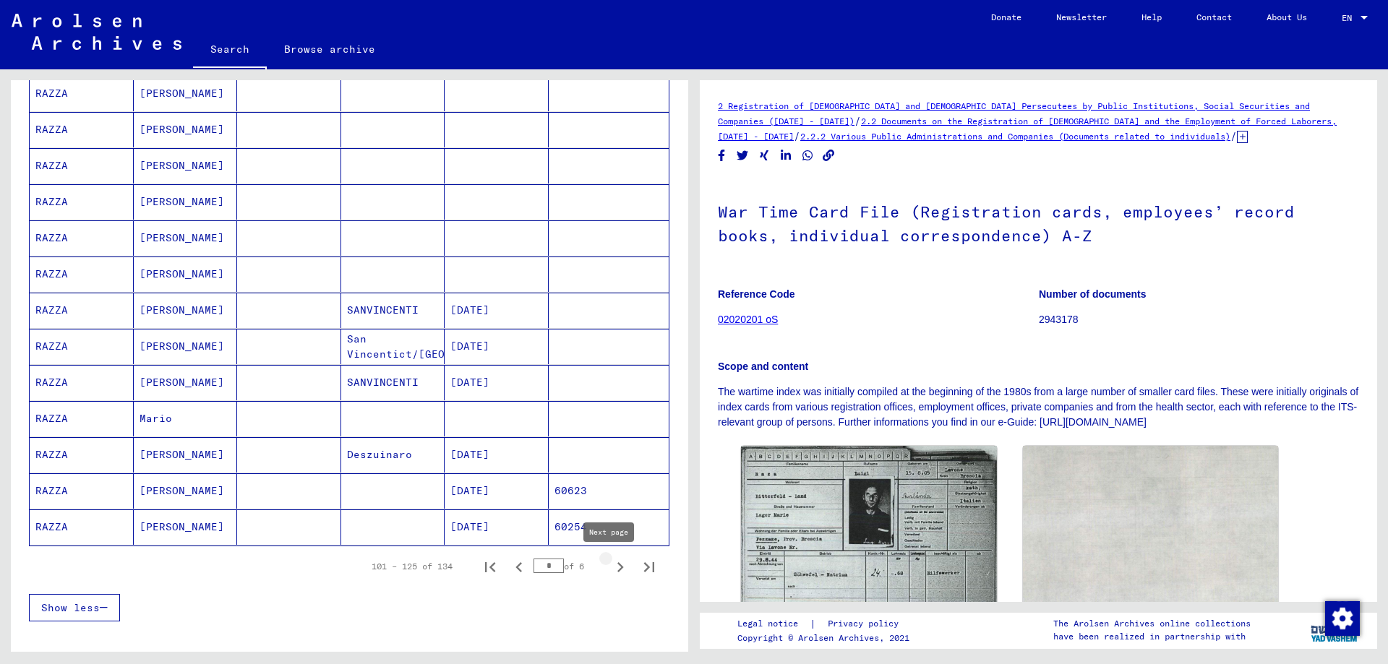
click at [617, 565] on icon "Next page" at bounding box center [620, 567] width 7 height 10
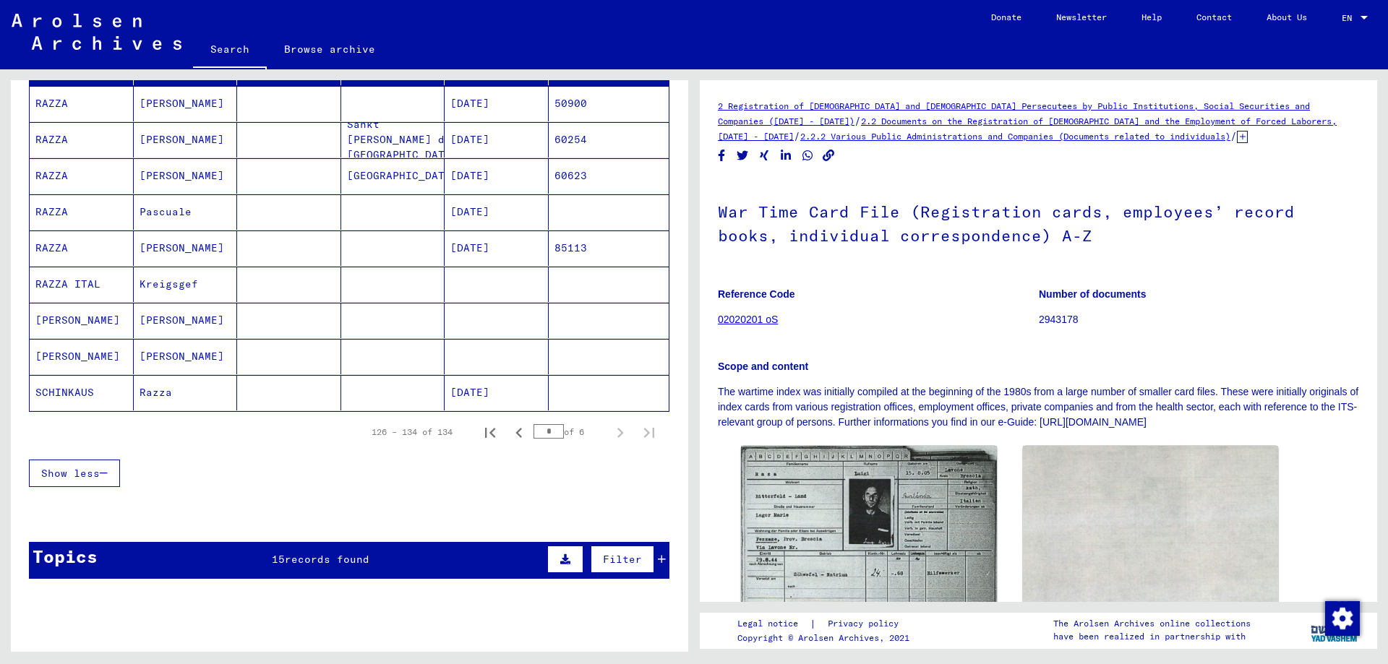
scroll to position [163, 0]
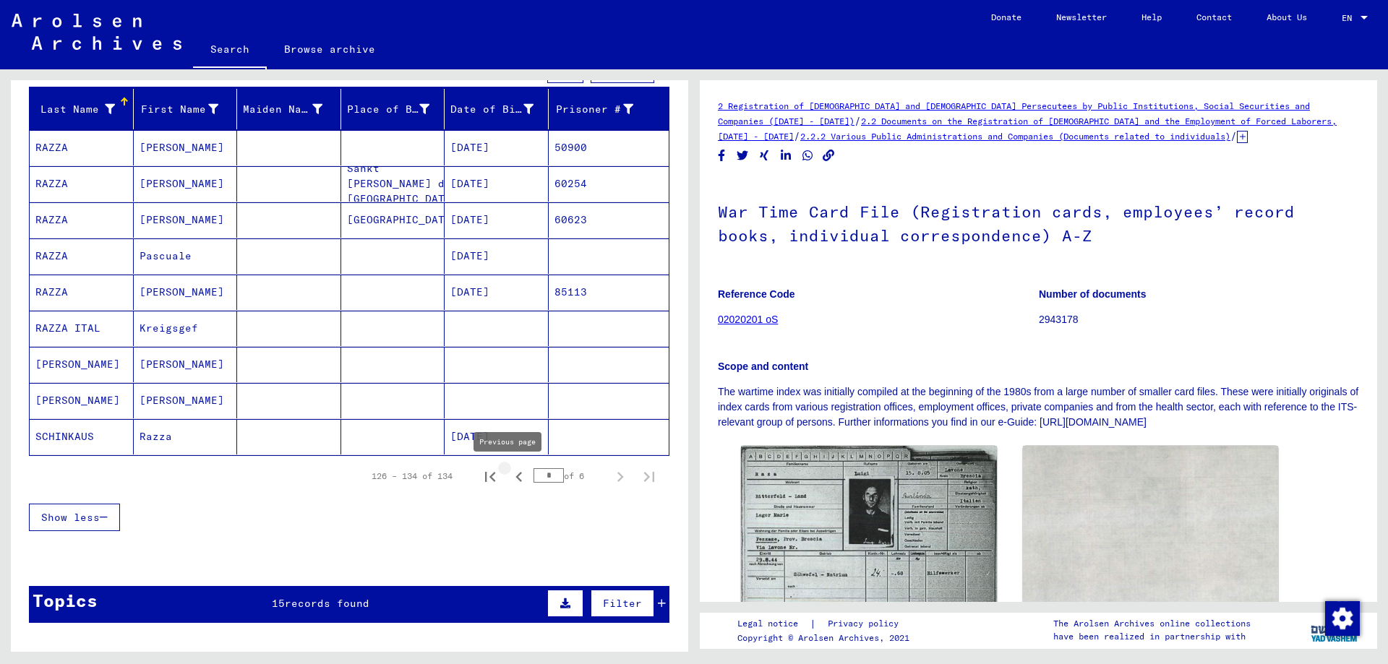
click at [509, 477] on icon "Previous page" at bounding box center [519, 477] width 20 height 20
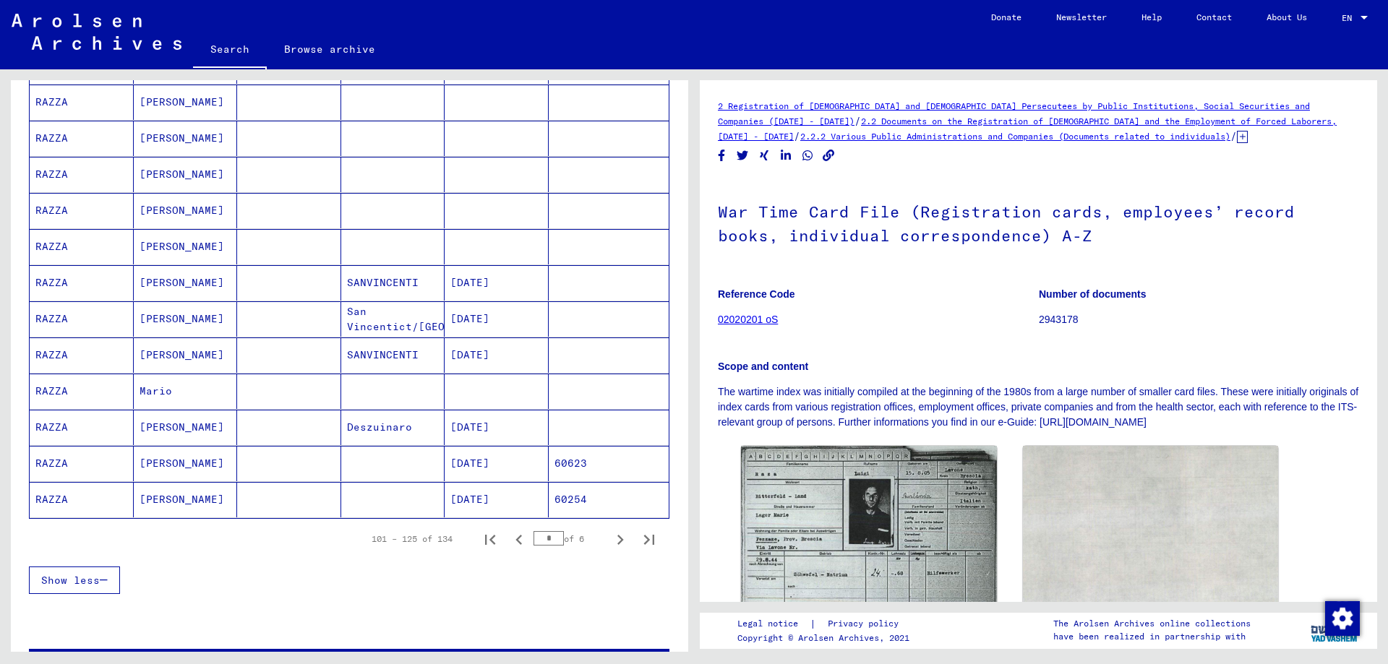
scroll to position [958, 0]
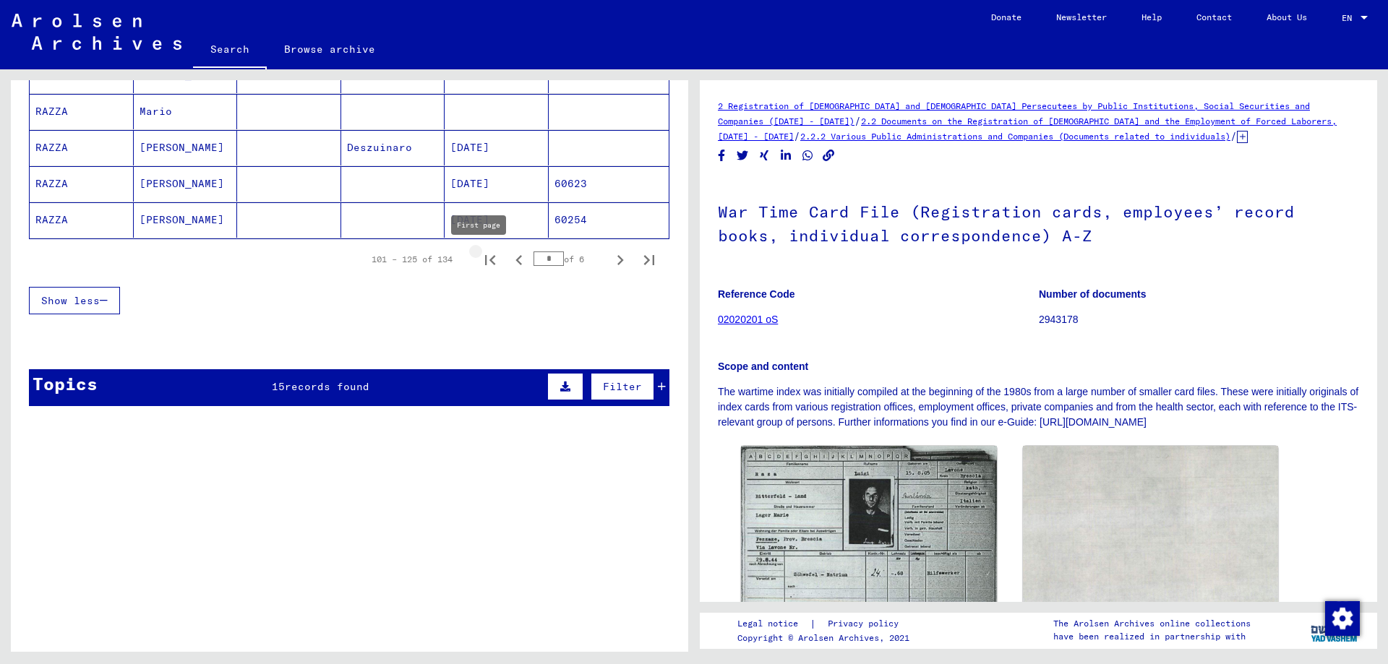
click at [480, 259] on icon "First page" at bounding box center [490, 260] width 20 height 20
type input "*"
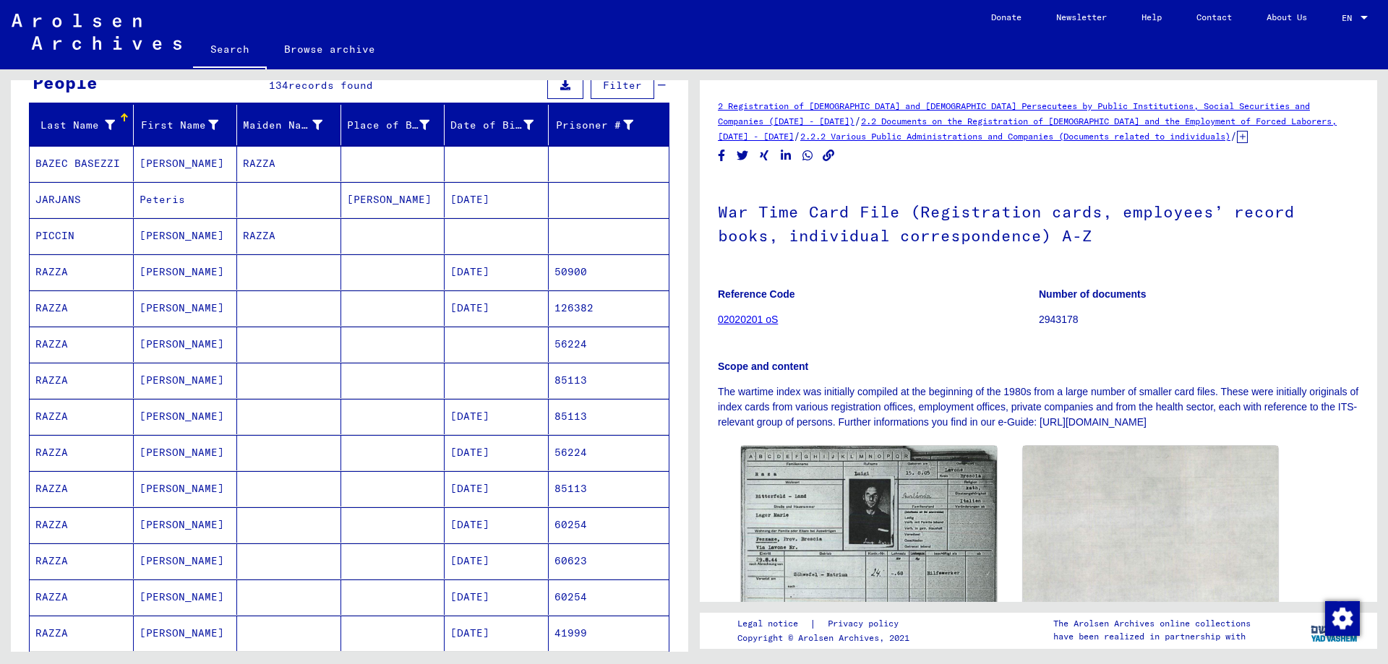
scroll to position [90, 0]
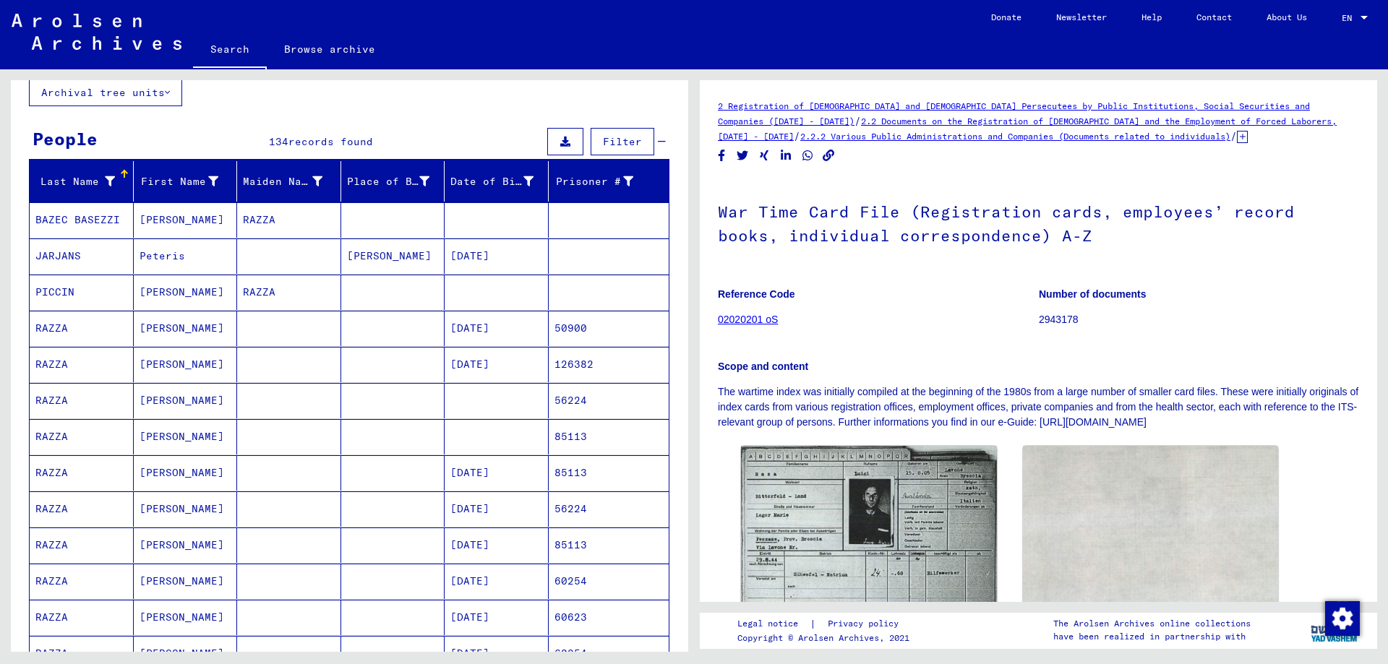
click at [521, 365] on mat-cell "[DATE]" at bounding box center [497, 364] width 104 height 35
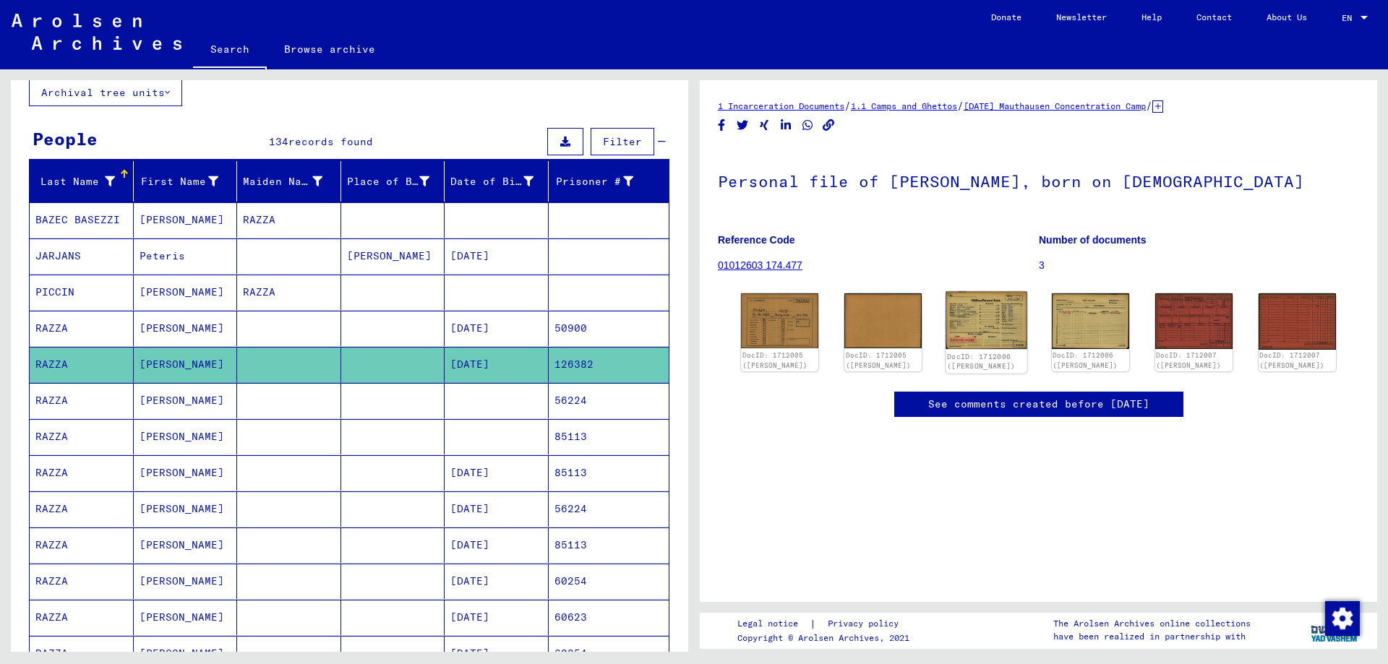
click at [1002, 319] on img at bounding box center [987, 321] width 82 height 58
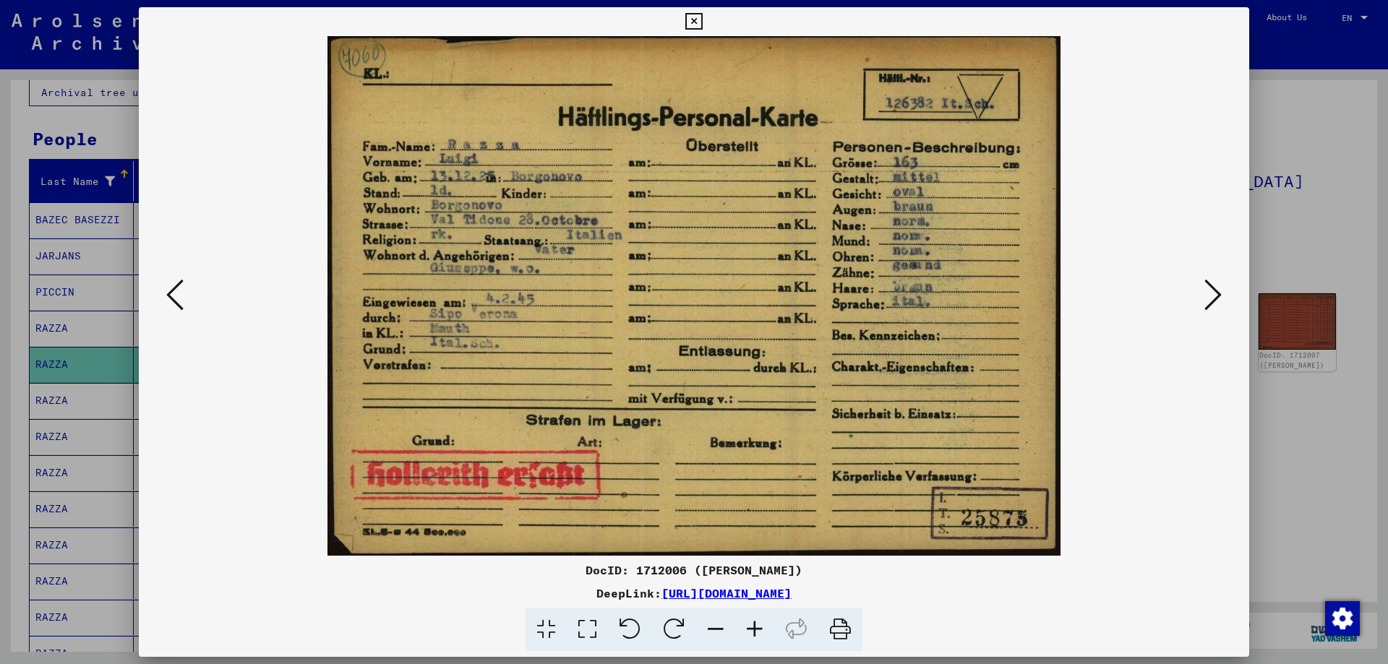
click at [693, 17] on icon at bounding box center [693, 21] width 17 height 17
